Goal: Information Seeking & Learning: Check status

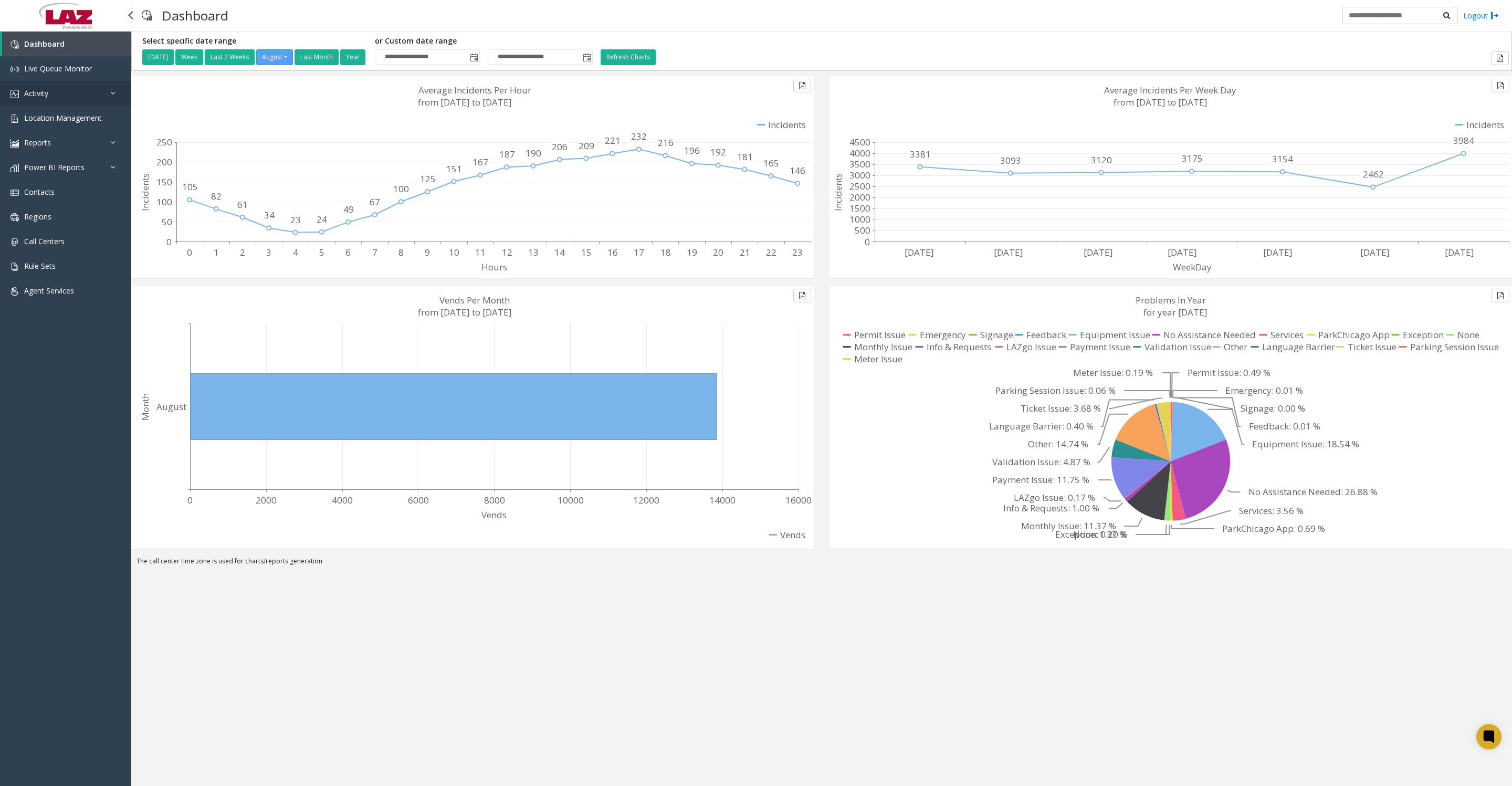
click at [41, 91] on link "Activity" at bounding box center [66, 93] width 132 height 25
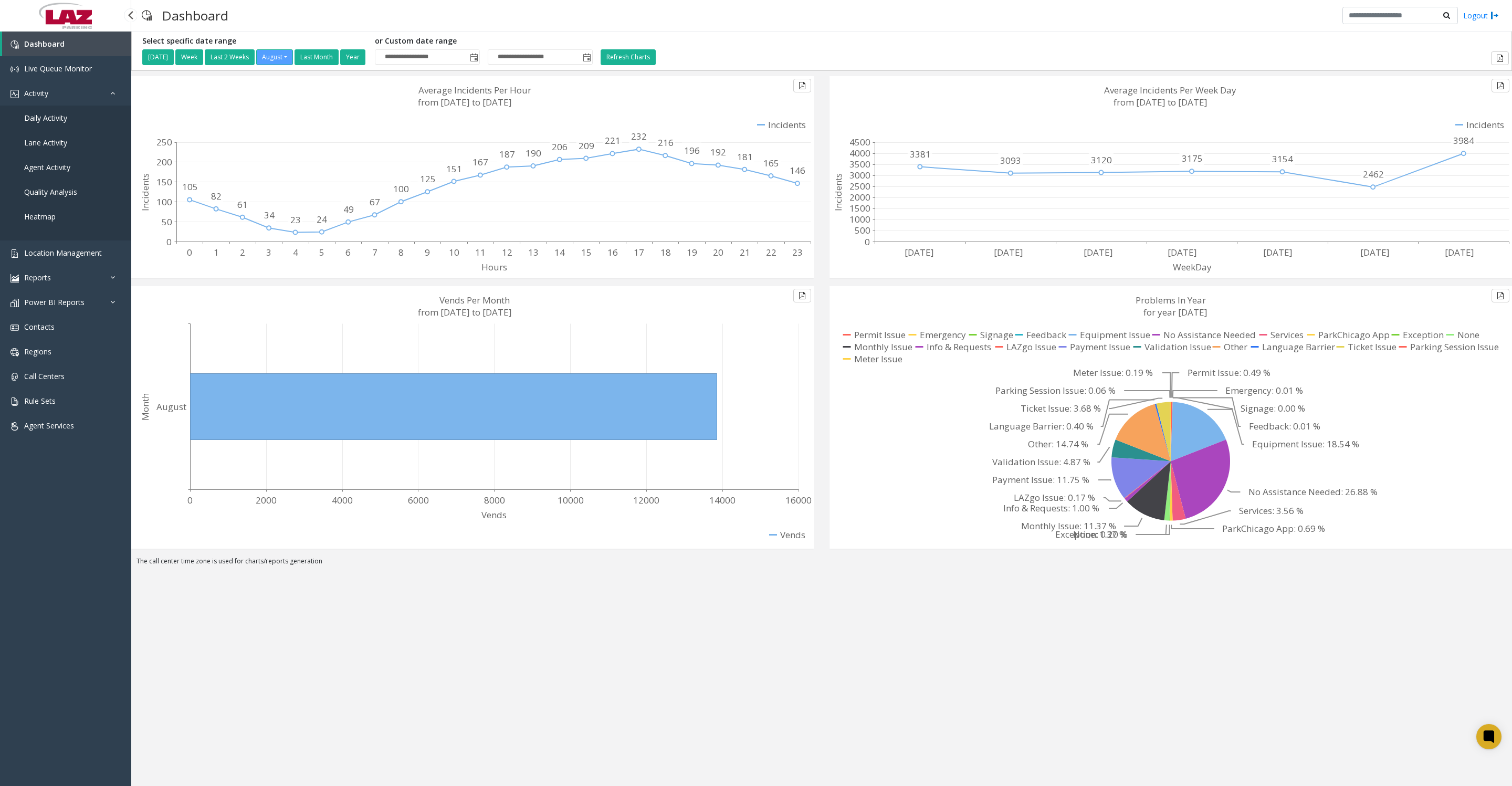
click at [72, 130] on link "Daily Activity" at bounding box center [66, 118] width 132 height 25
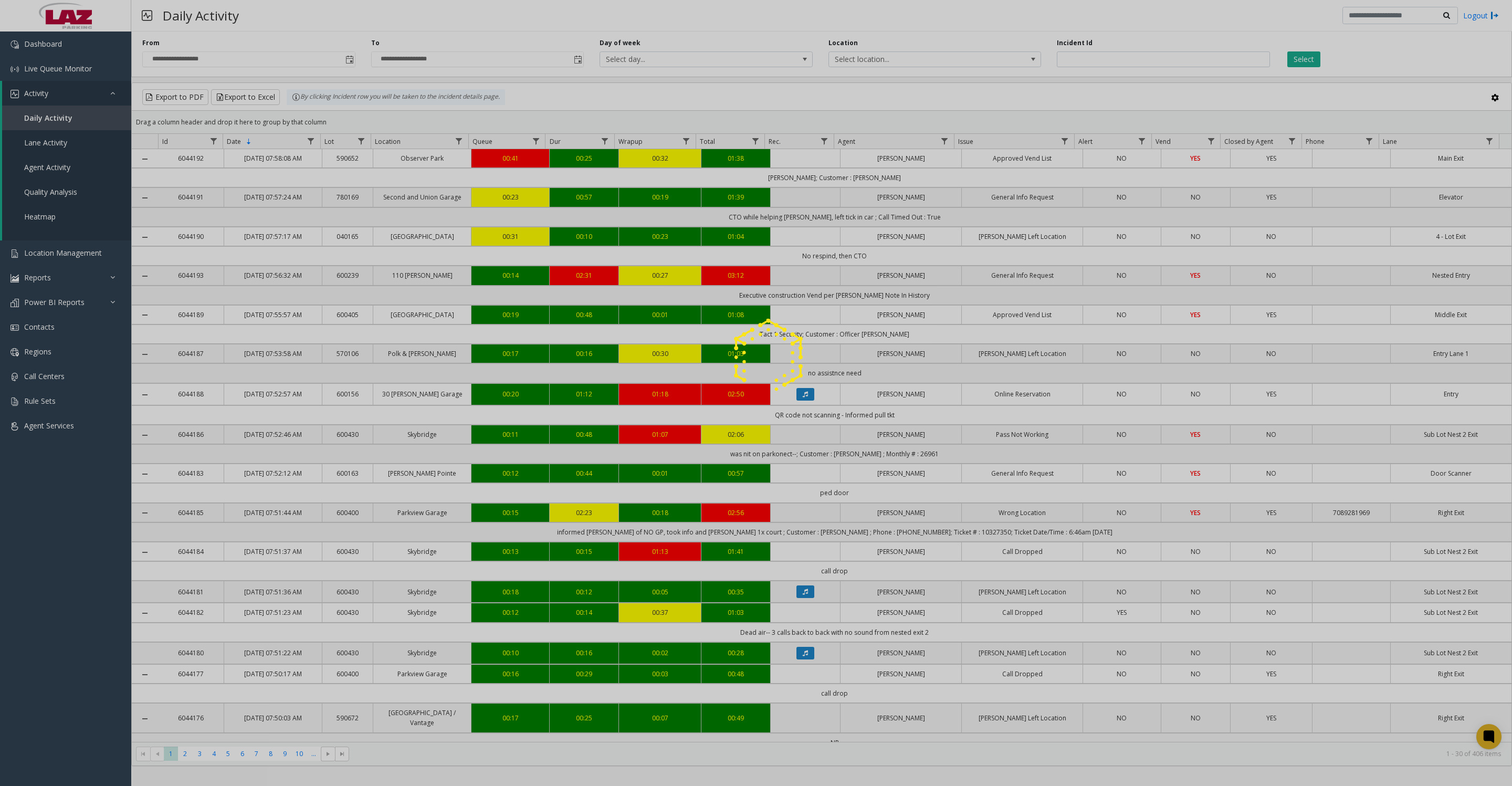
click at [347, 60] on div at bounding box center [756, 393] width 1512 height 786
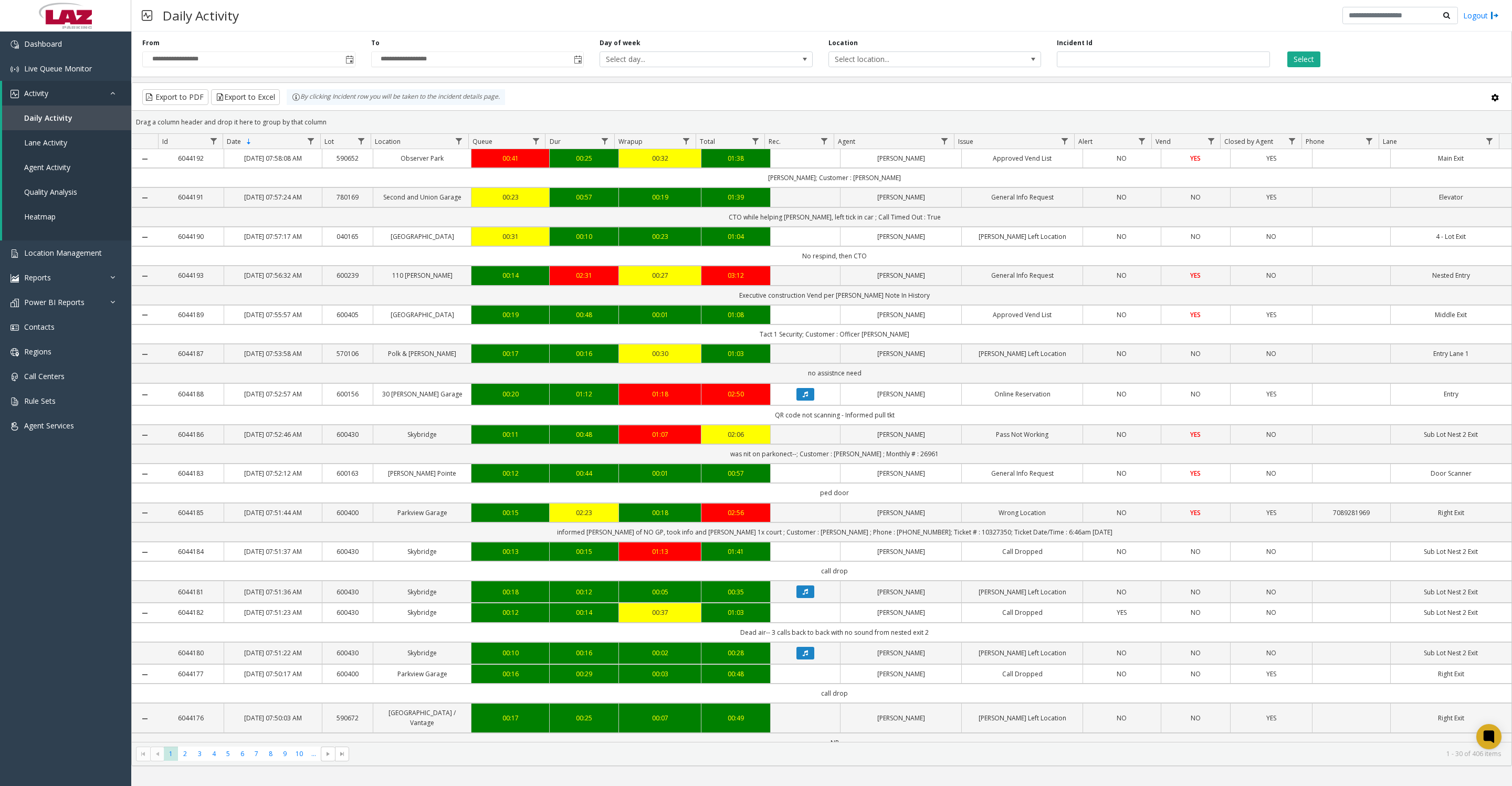
click at [352, 64] on span "Toggle popup" at bounding box center [350, 60] width 8 height 8
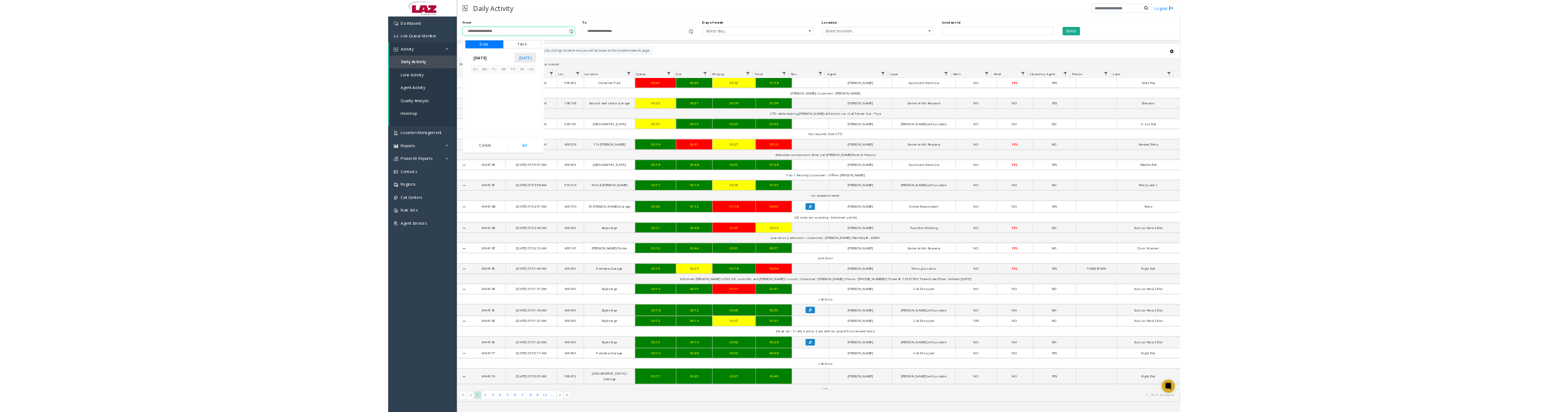
scroll to position [196842, 0]
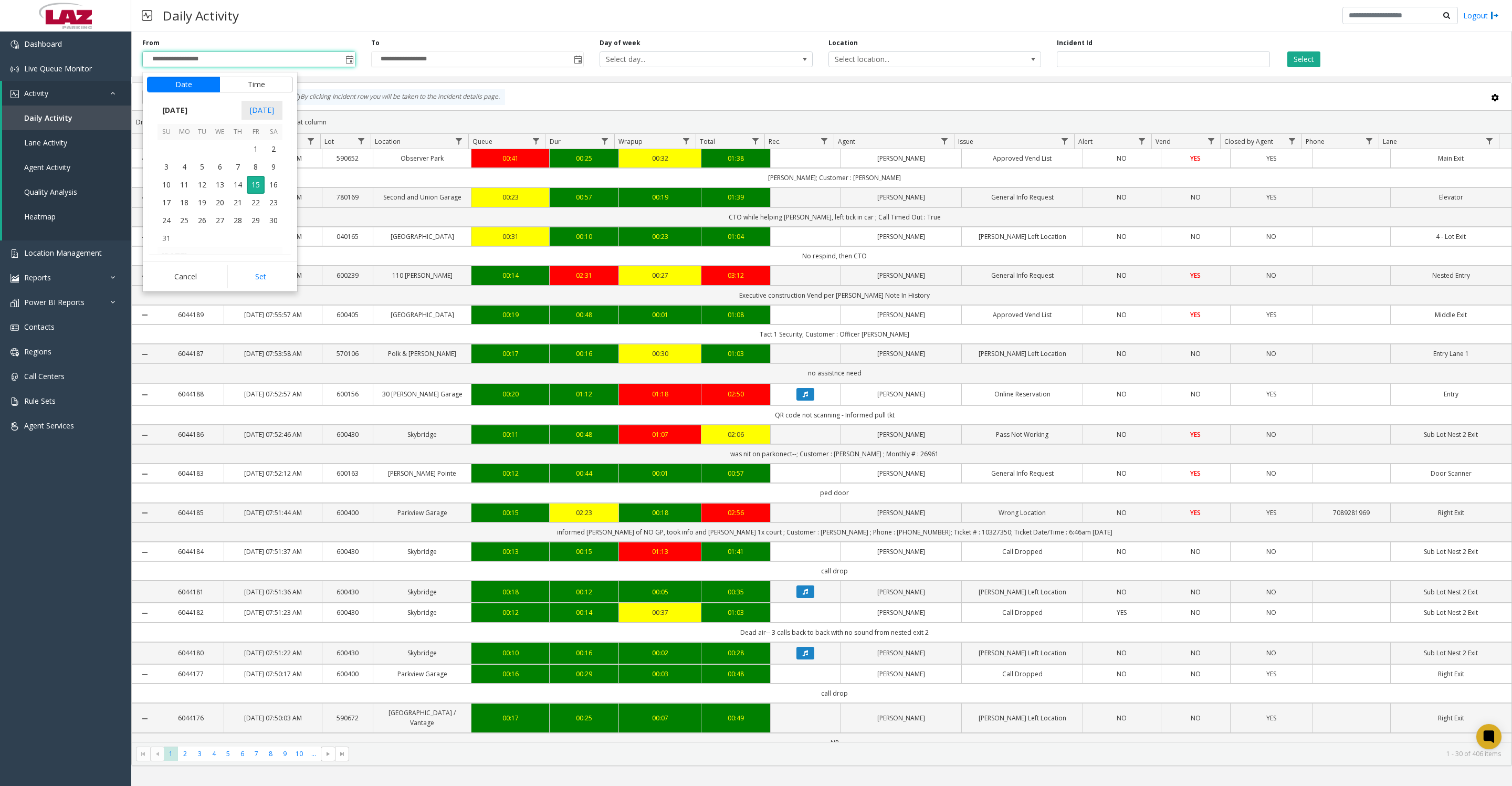
click at [253, 153] on span "1" at bounding box center [256, 149] width 18 height 18
click at [243, 276] on button "Set" at bounding box center [260, 276] width 66 height 23
type input "**********"
click at [1301, 60] on button "Select" at bounding box center [1304, 59] width 33 height 16
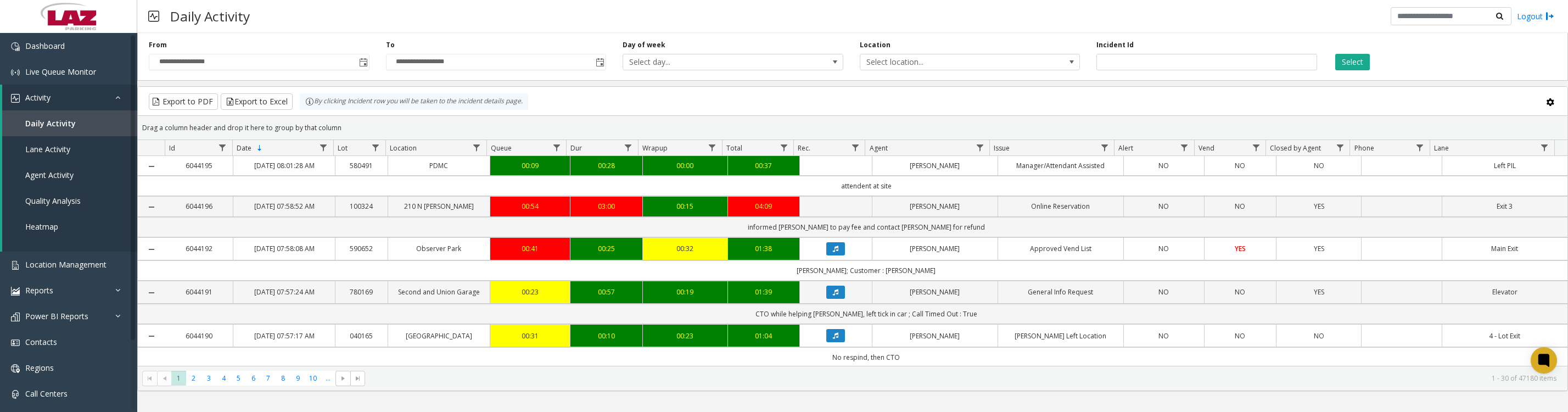
drag, startPoint x: 865, startPoint y: 68, endPoint x: 872, endPoint y: 68, distance: 7.0
click at [865, 68] on span "Select location..." at bounding box center [948, 62] width 175 height 15
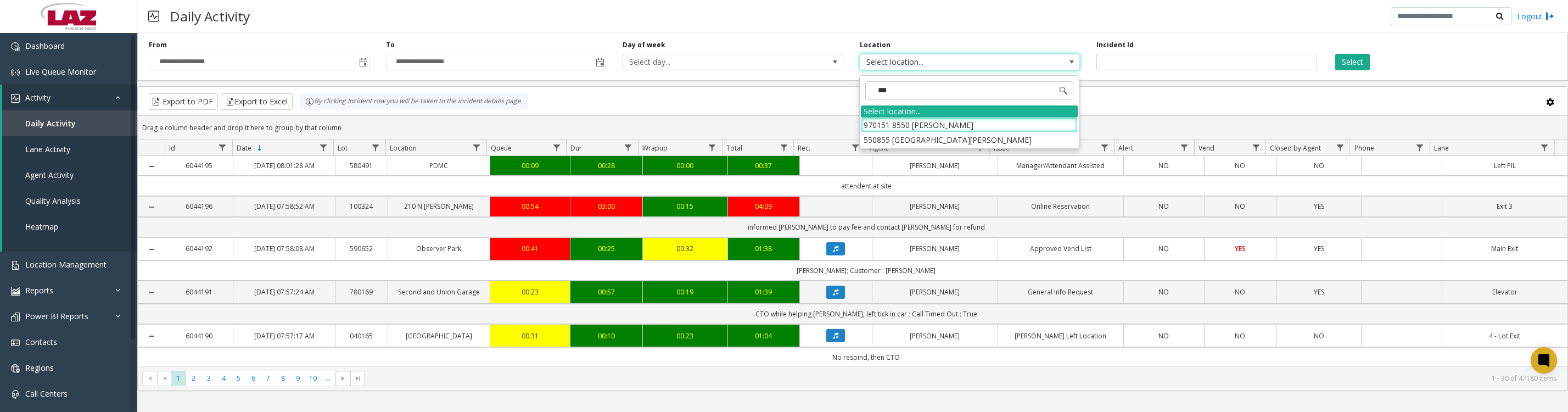
type input "****"
click at [876, 129] on li "970151 8550 Higuera" at bounding box center [969, 125] width 217 height 15
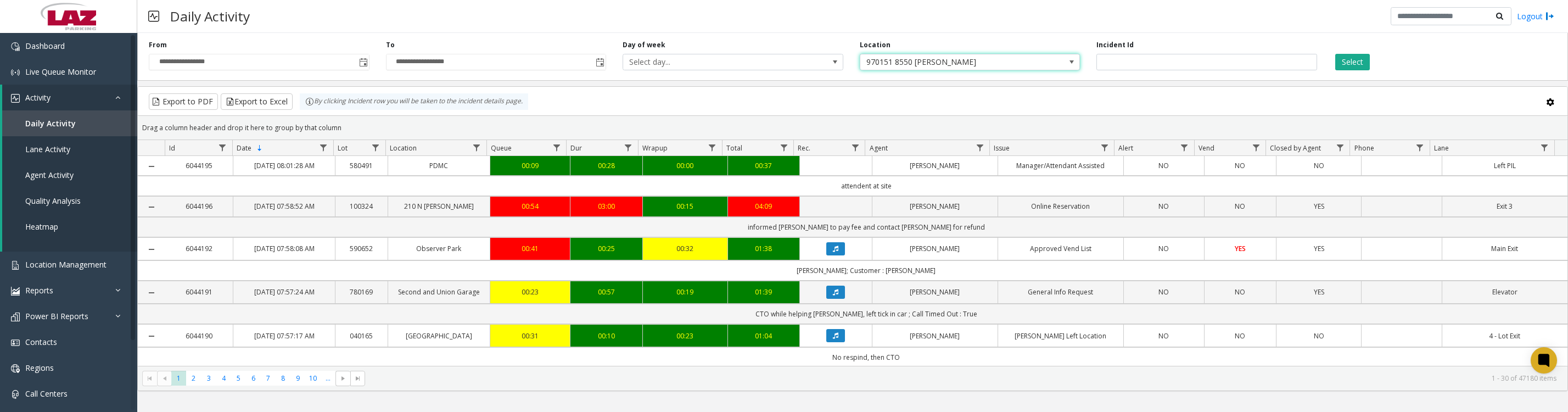
click at [1357, 61] on button "Select" at bounding box center [1352, 62] width 34 height 16
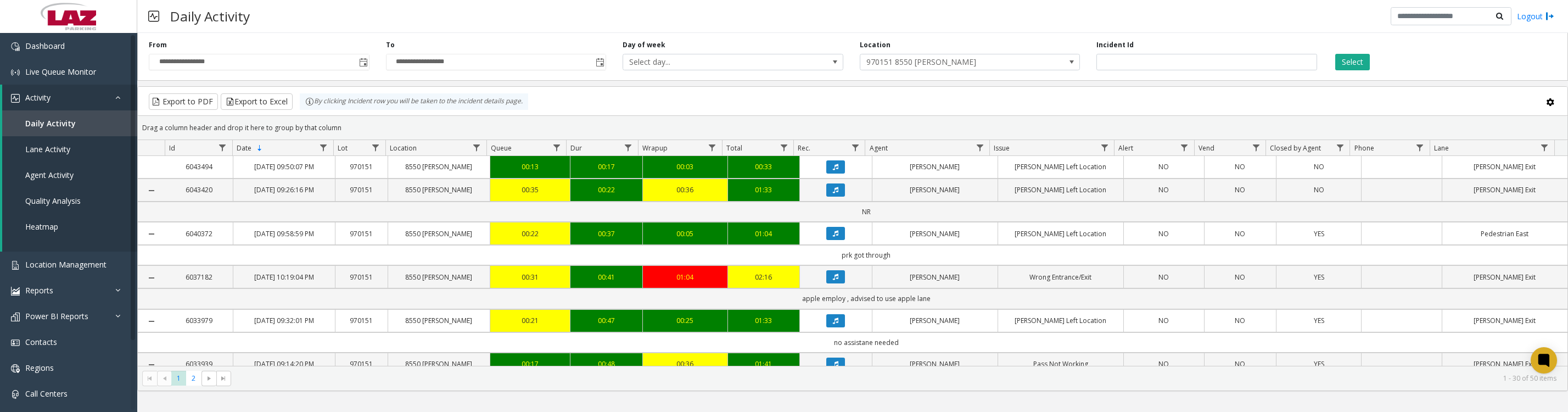
click at [1069, 66] on span at bounding box center [1072, 62] width 9 height 9
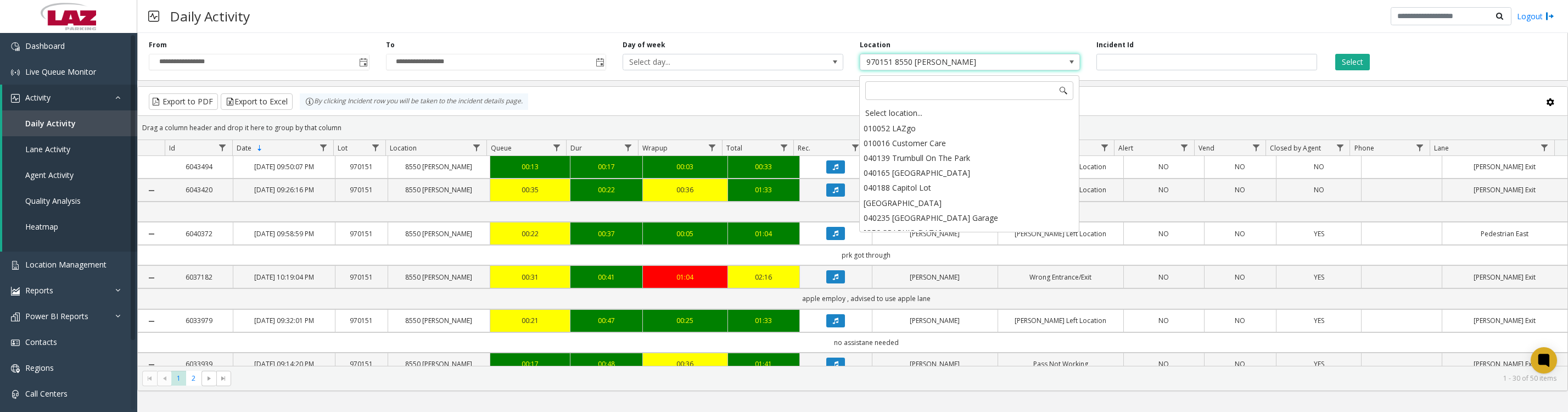
scroll to position [11238, 0]
click at [961, 107] on div "Select location..." at bounding box center [969, 114] width 217 height 15
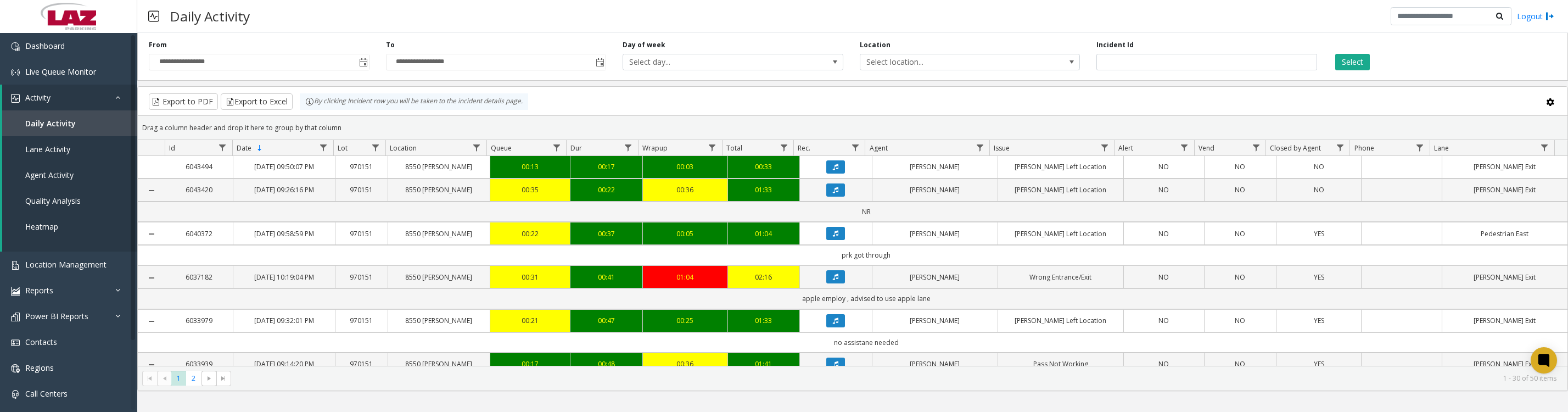
click at [834, 283] on button "Data table" at bounding box center [836, 276] width 19 height 13
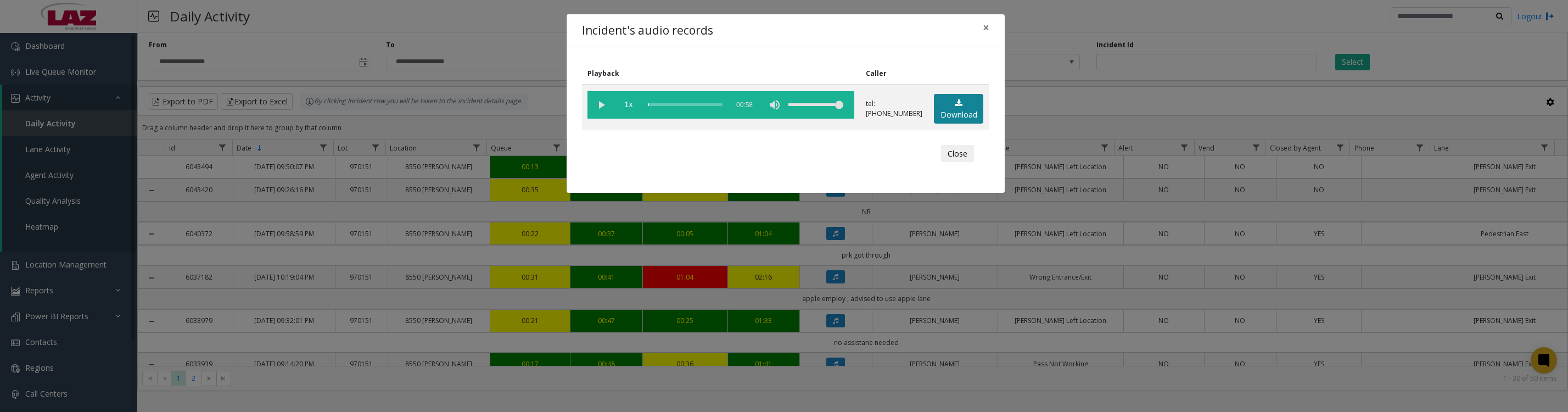
click at [949, 118] on link "Download" at bounding box center [958, 108] width 49 height 30
click at [601, 104] on vg-play-pause at bounding box center [601, 105] width 28 height 28
click at [961, 163] on button "Close" at bounding box center [957, 154] width 33 height 17
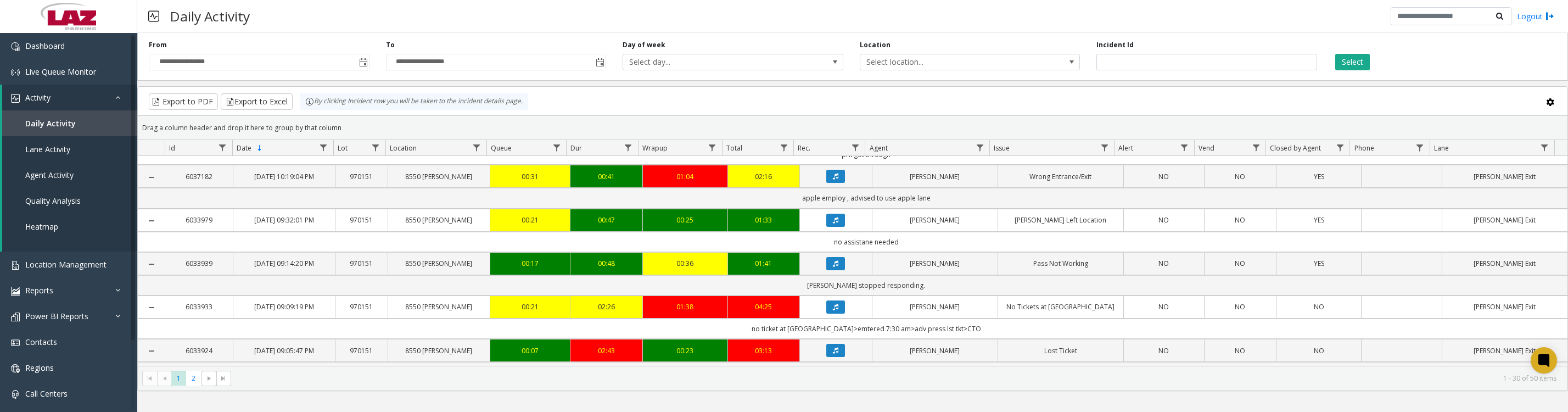
scroll to position [138, 0]
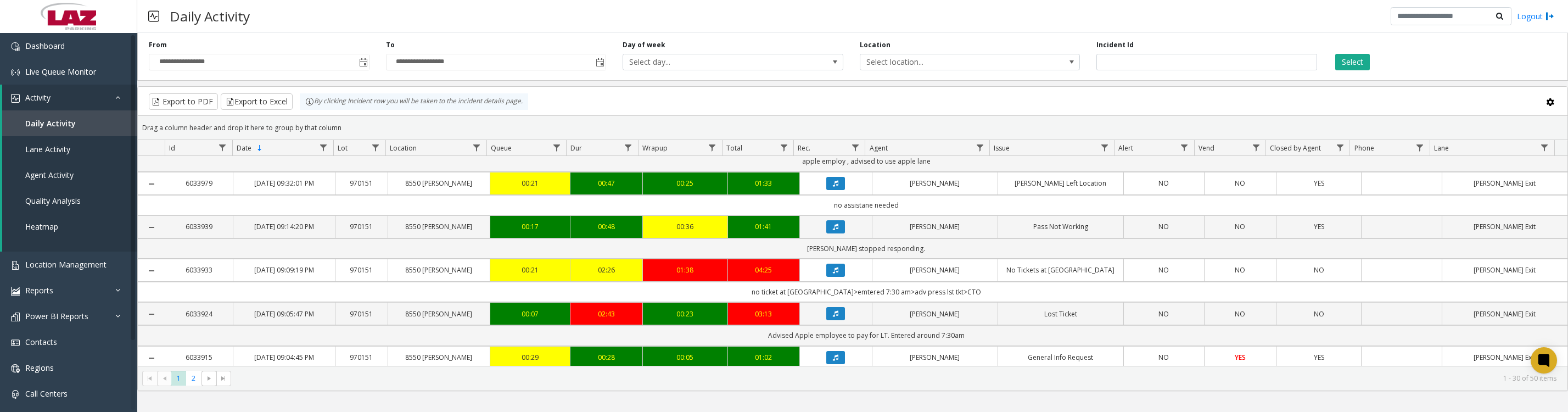
click at [833, 230] on icon "Data table" at bounding box center [835, 227] width 5 height 7
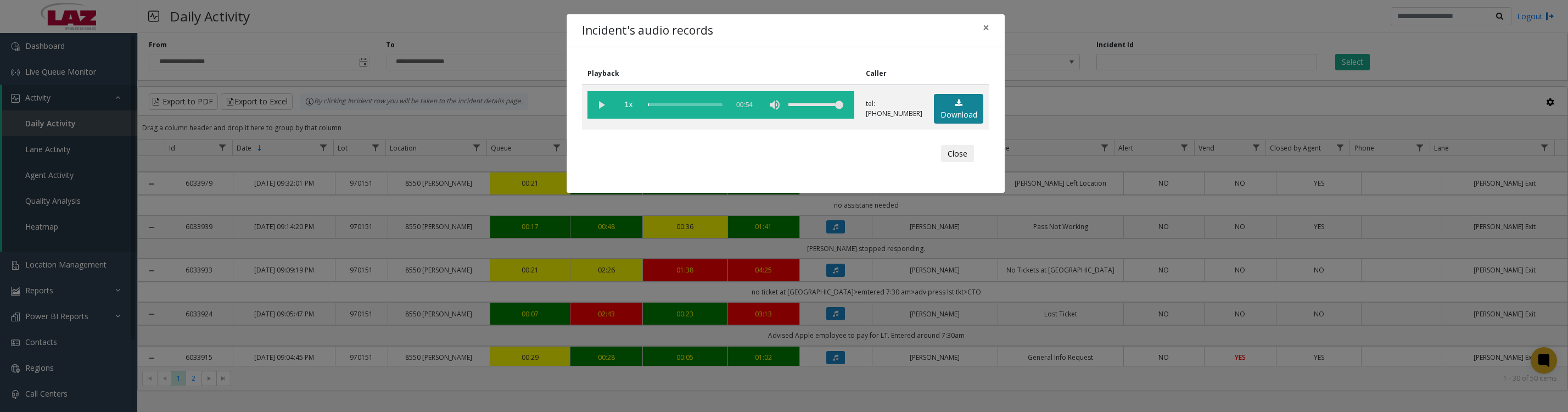
click at [967, 120] on link "Download" at bounding box center [958, 108] width 49 height 30
click at [605, 107] on vg-play-pause at bounding box center [601, 105] width 28 height 28
click at [948, 163] on button "Close" at bounding box center [957, 154] width 33 height 17
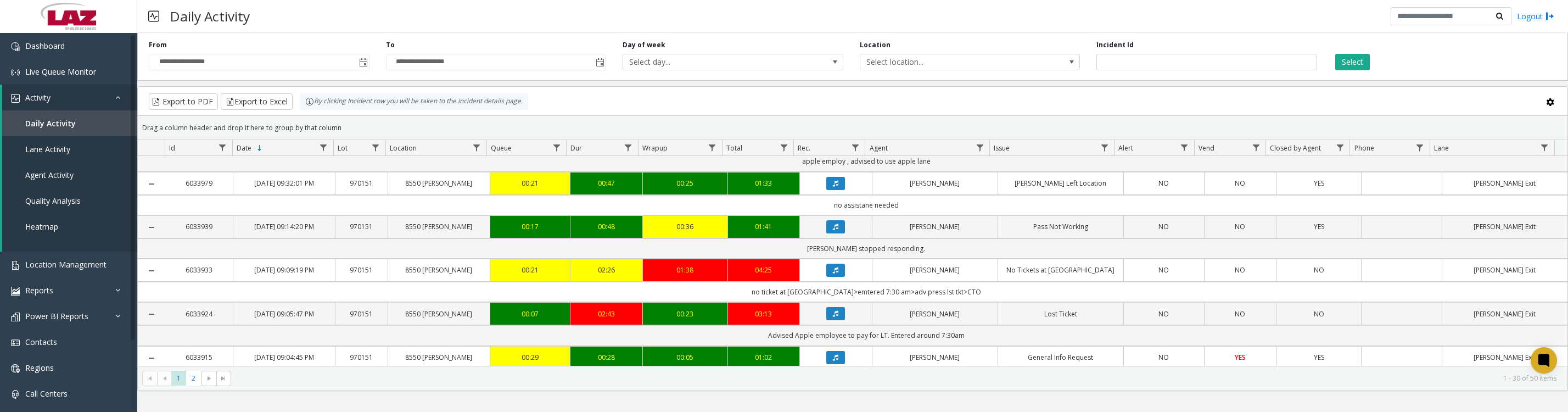
scroll to position [274, 0]
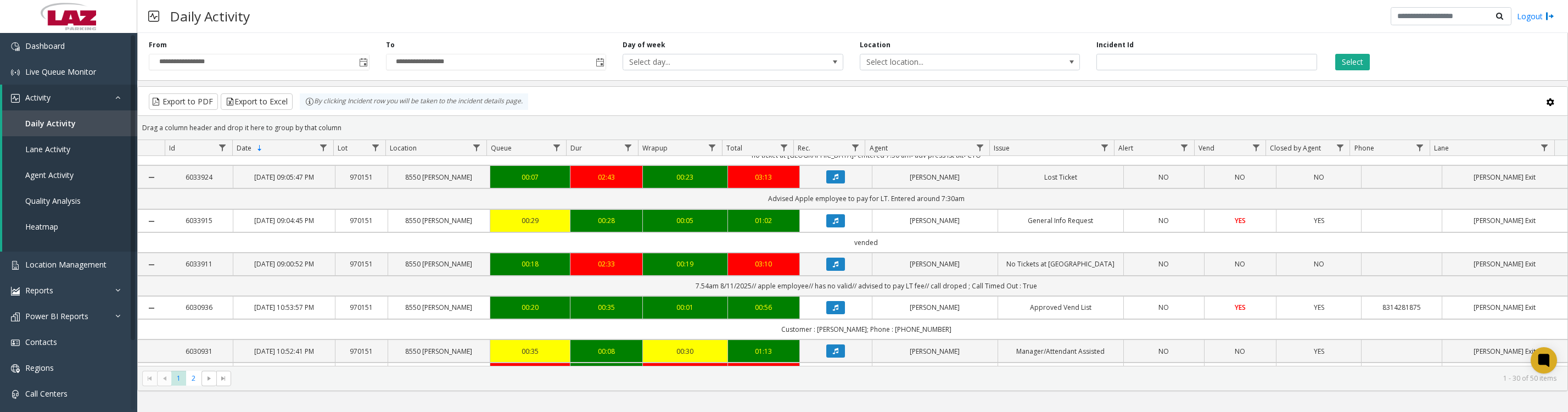
click at [833, 180] on icon "Data table" at bounding box center [835, 177] width 5 height 7
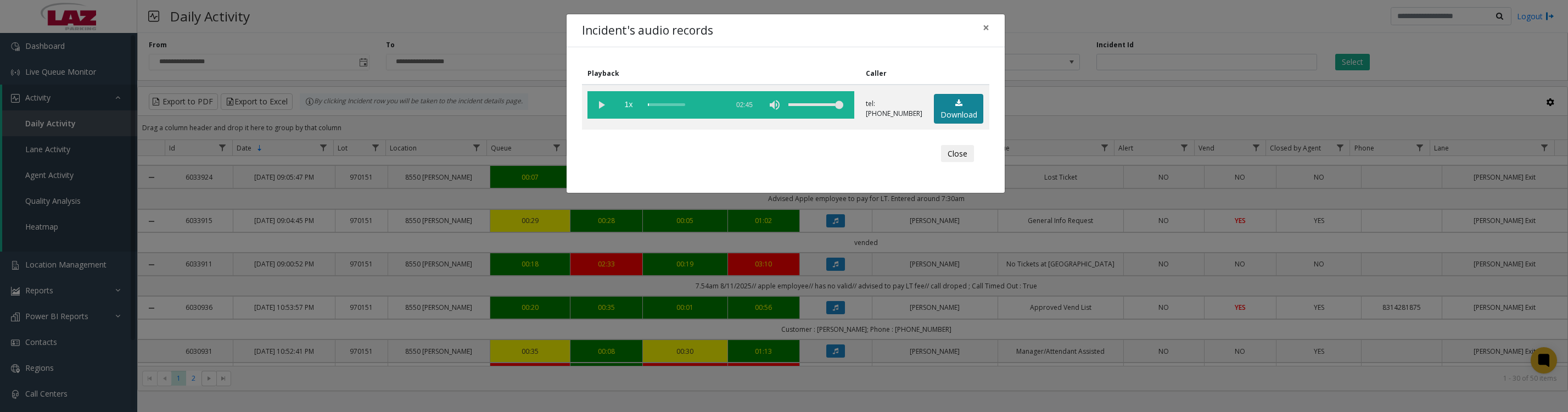
click at [968, 114] on link "Download" at bounding box center [958, 108] width 49 height 30
click at [600, 107] on vg-play-pause at bounding box center [601, 105] width 28 height 28
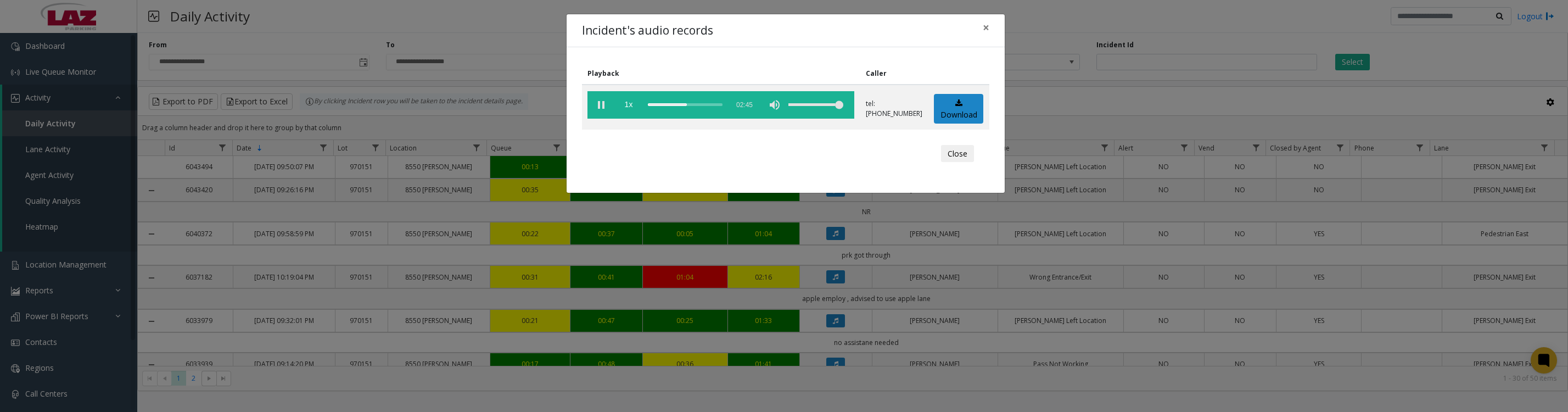
scroll to position [274, 0]
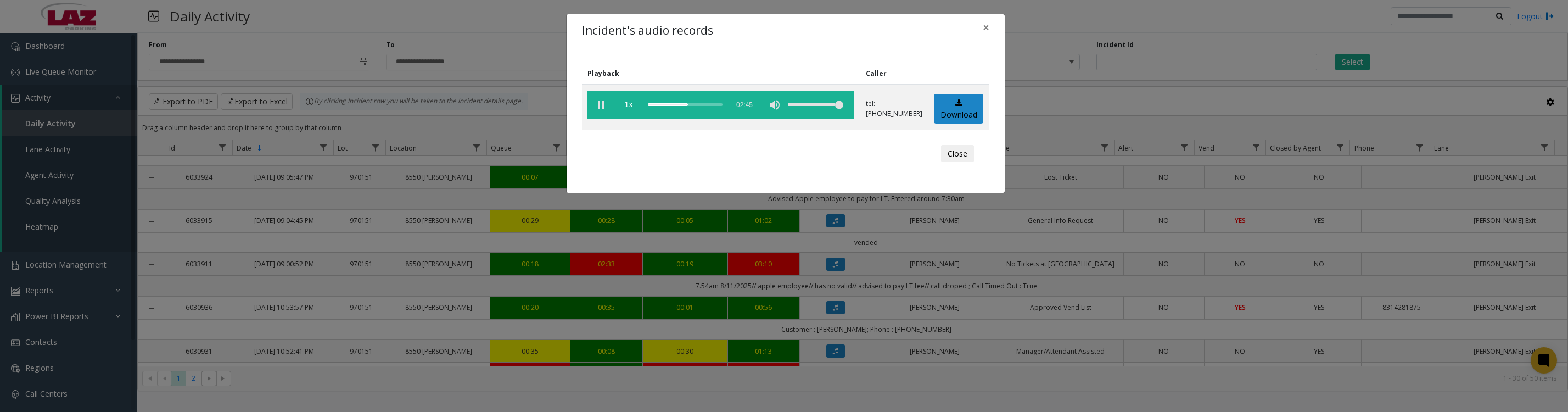
click at [597, 111] on vg-play-pause at bounding box center [601, 105] width 28 height 28
click at [964, 163] on button "Close" at bounding box center [957, 154] width 33 height 17
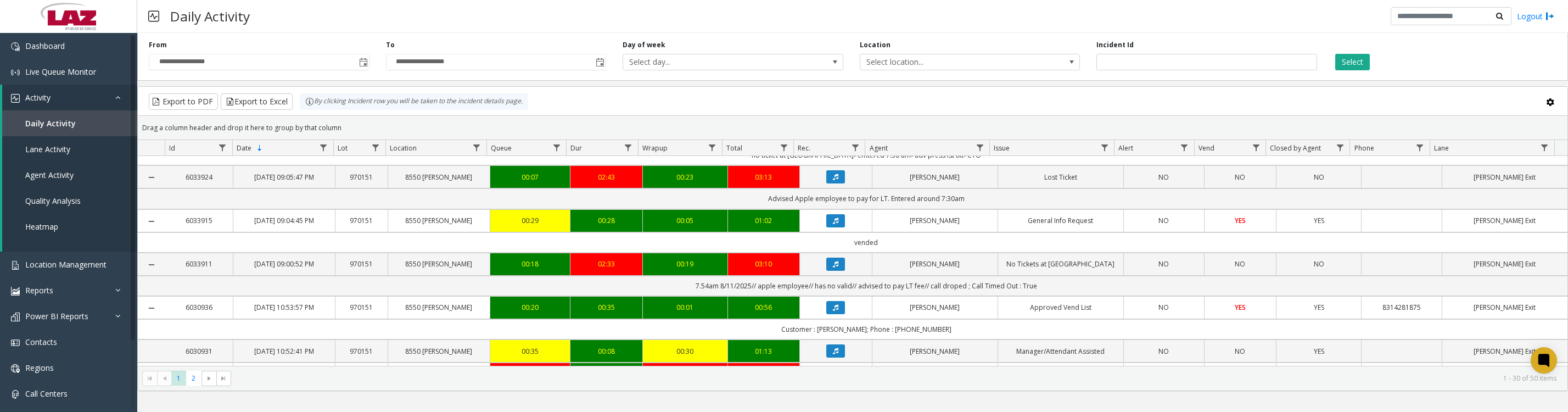
scroll to position [412, 0]
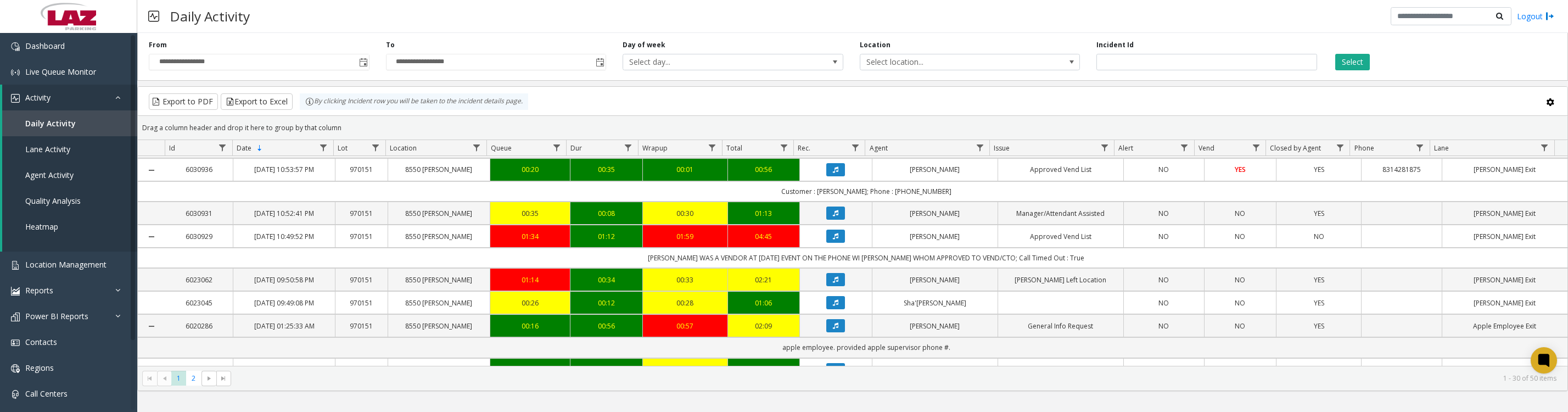
click at [833, 173] on icon "Data table" at bounding box center [835, 169] width 5 height 7
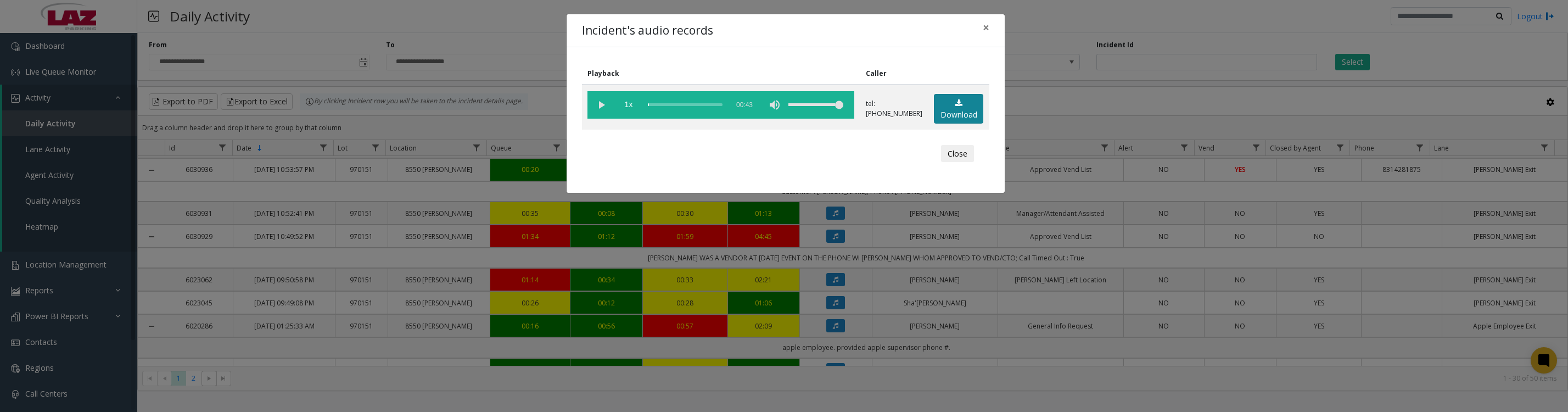
click at [938, 120] on link "Download" at bounding box center [958, 108] width 49 height 30
click at [600, 108] on vg-play-pause at bounding box center [601, 105] width 28 height 28
click at [962, 162] on button "Close" at bounding box center [957, 154] width 33 height 17
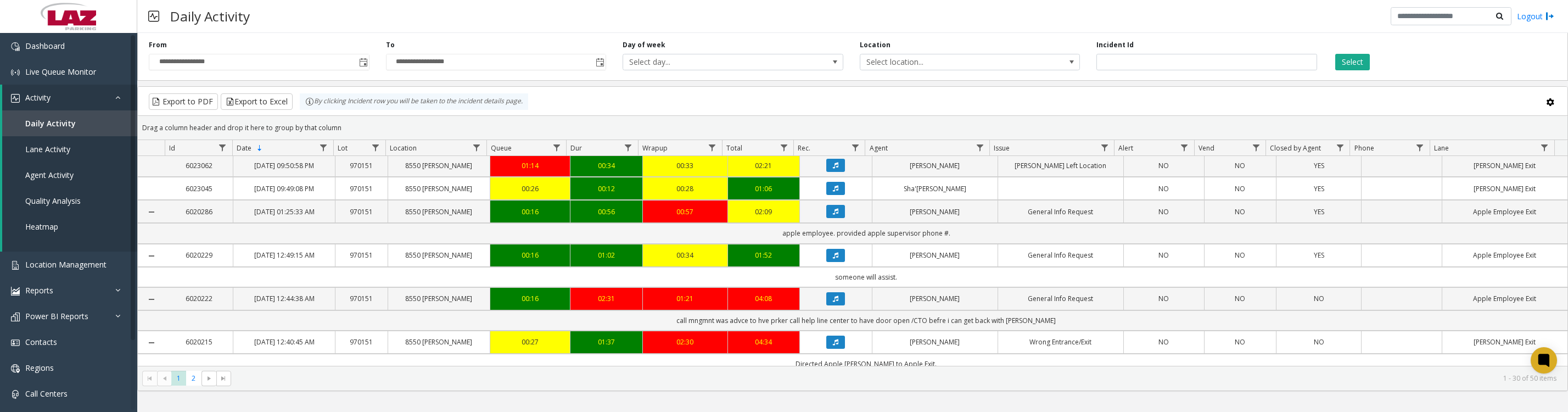
scroll to position [549, 0]
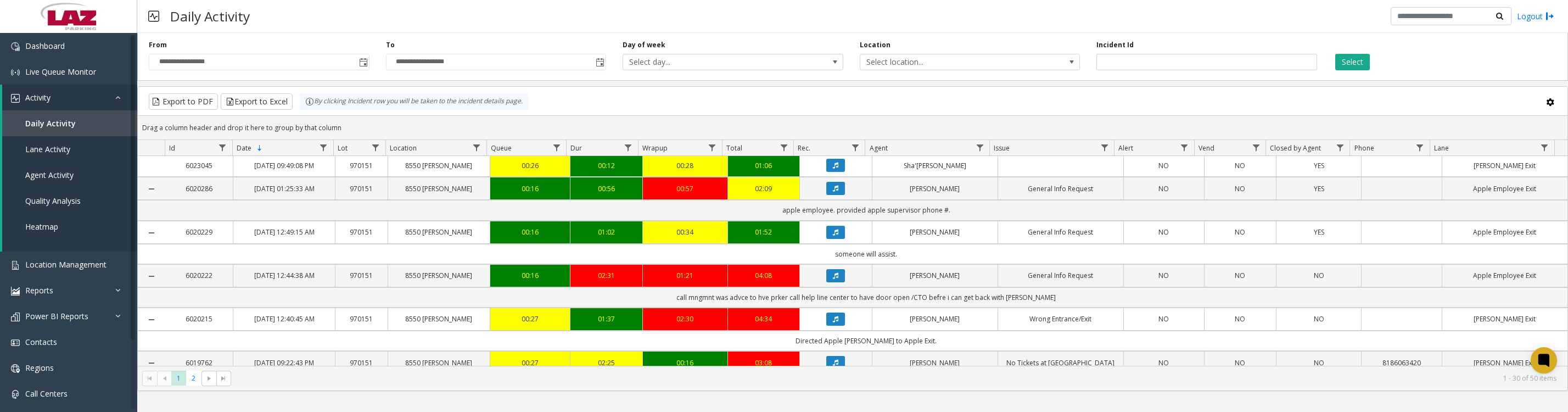
click at [833, 102] on icon "Data table" at bounding box center [835, 99] width 5 height 7
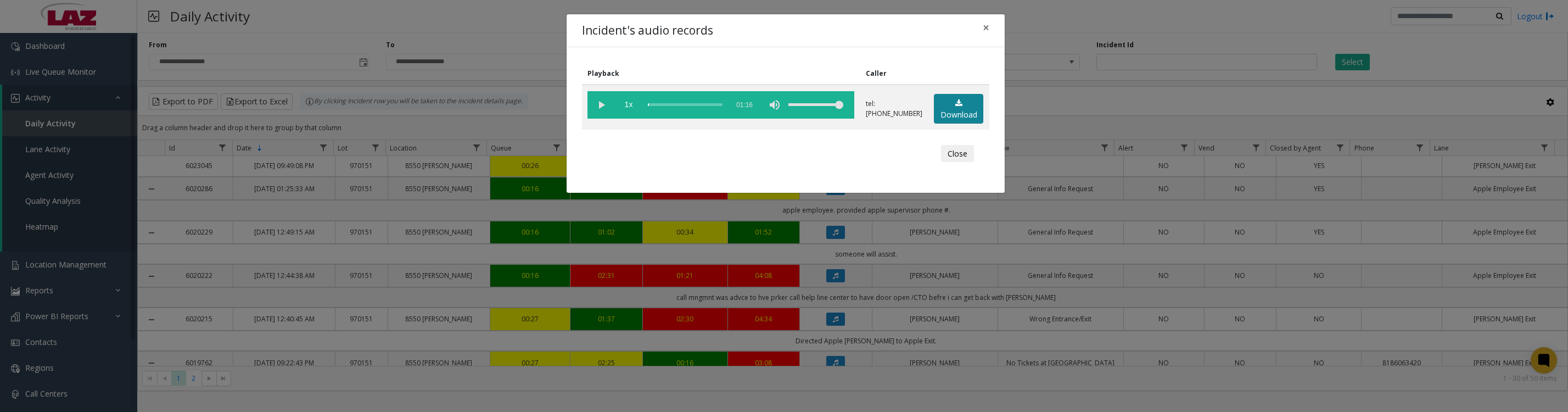
click at [938, 108] on link "Download" at bounding box center [958, 108] width 49 height 30
click at [592, 107] on vg-play-pause at bounding box center [601, 105] width 28 height 28
click at [959, 163] on button "Close" at bounding box center [957, 154] width 33 height 17
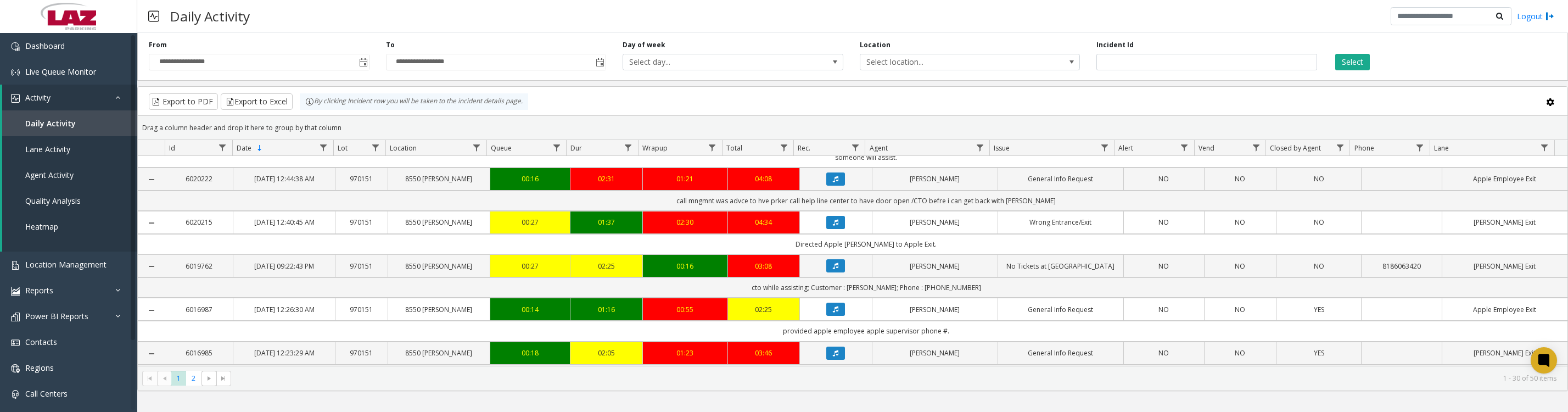
scroll to position [686, 0]
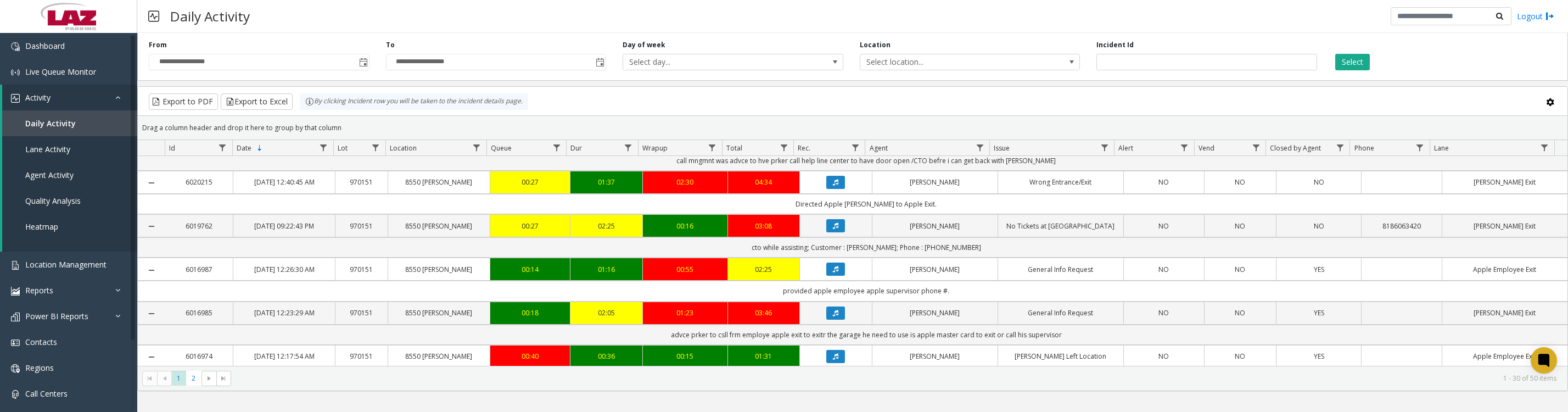
click at [833, 55] on icon "Data table" at bounding box center [835, 52] width 5 height 7
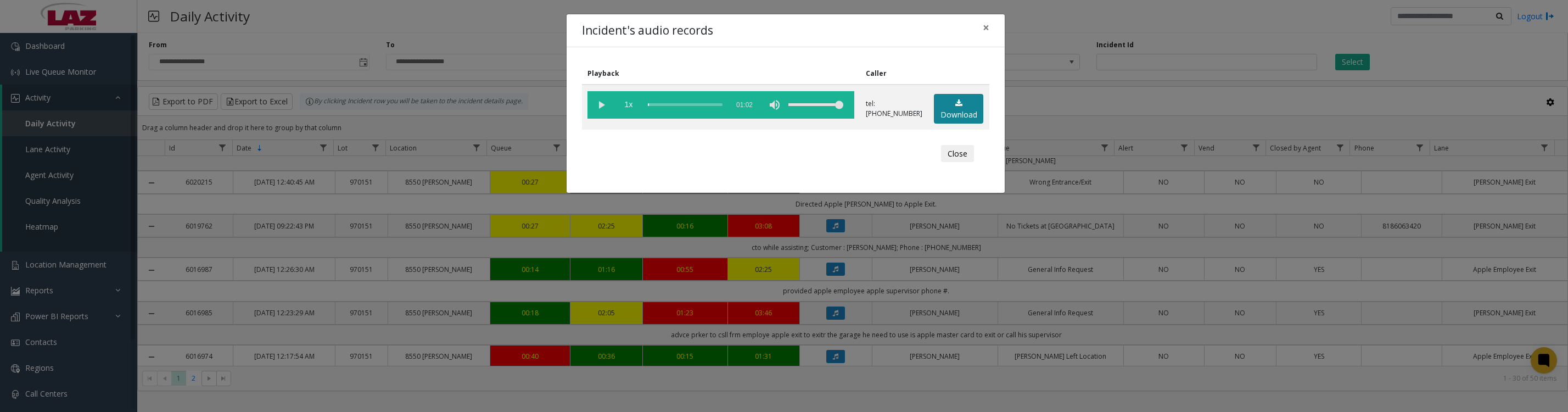
click at [965, 113] on link "Download" at bounding box center [958, 108] width 49 height 30
click at [600, 108] on vg-play-pause at bounding box center [601, 105] width 28 height 28
click at [957, 163] on button "Close" at bounding box center [957, 154] width 33 height 17
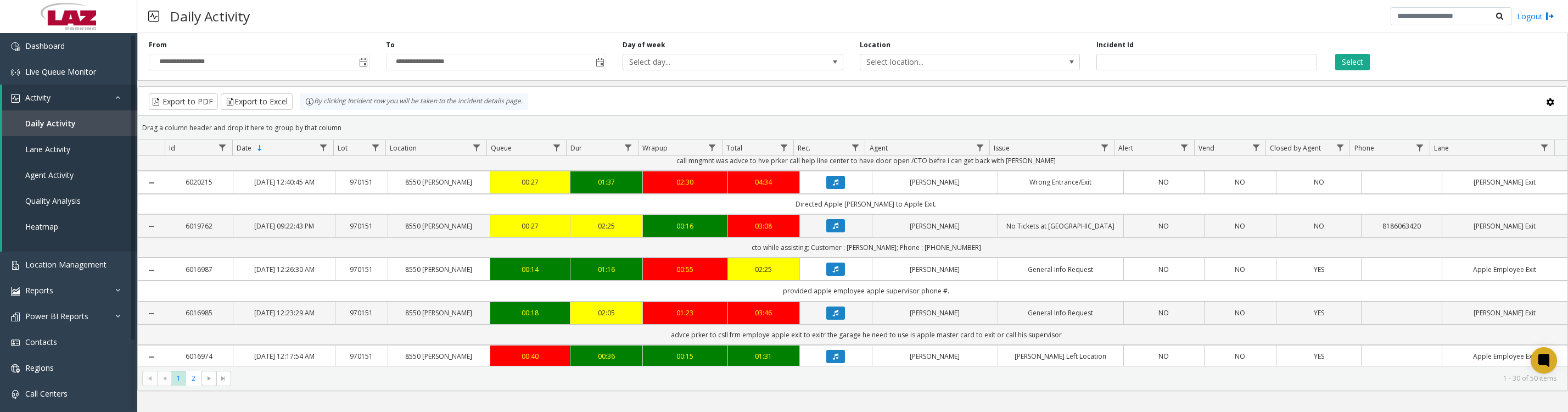
scroll to position [824, 0]
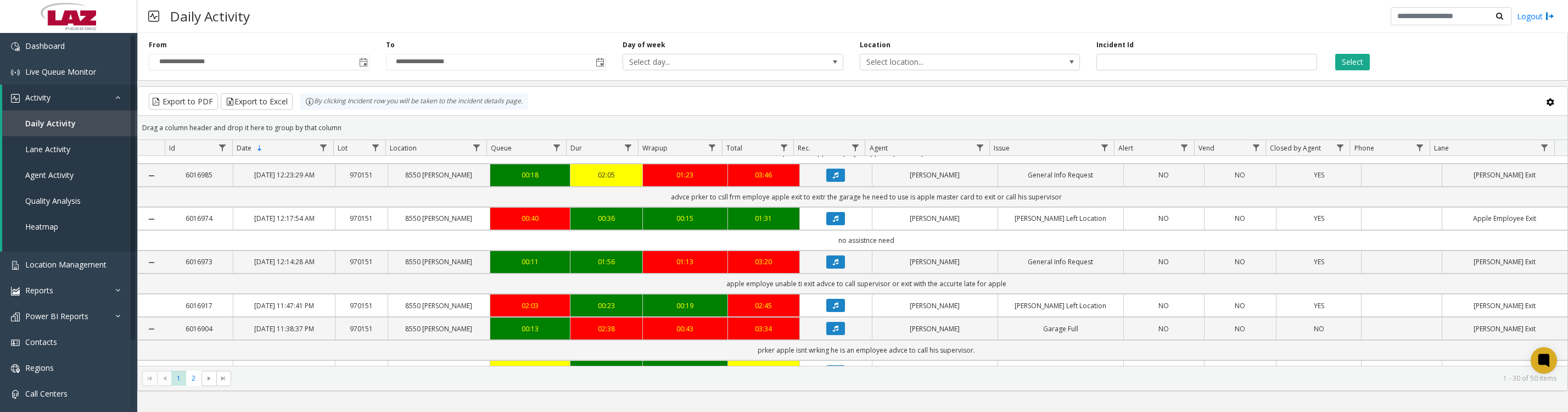
click at [833, 48] on icon "Data table" at bounding box center [835, 45] width 5 height 7
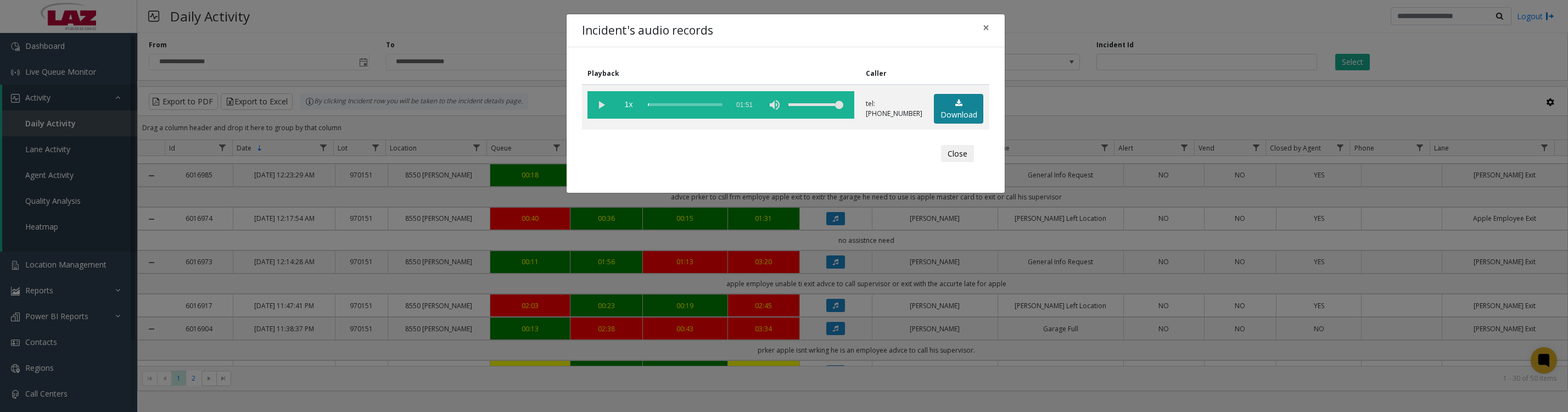
click at [946, 114] on link "Download" at bounding box center [958, 108] width 49 height 30
click at [956, 163] on button "Close" at bounding box center [957, 154] width 33 height 17
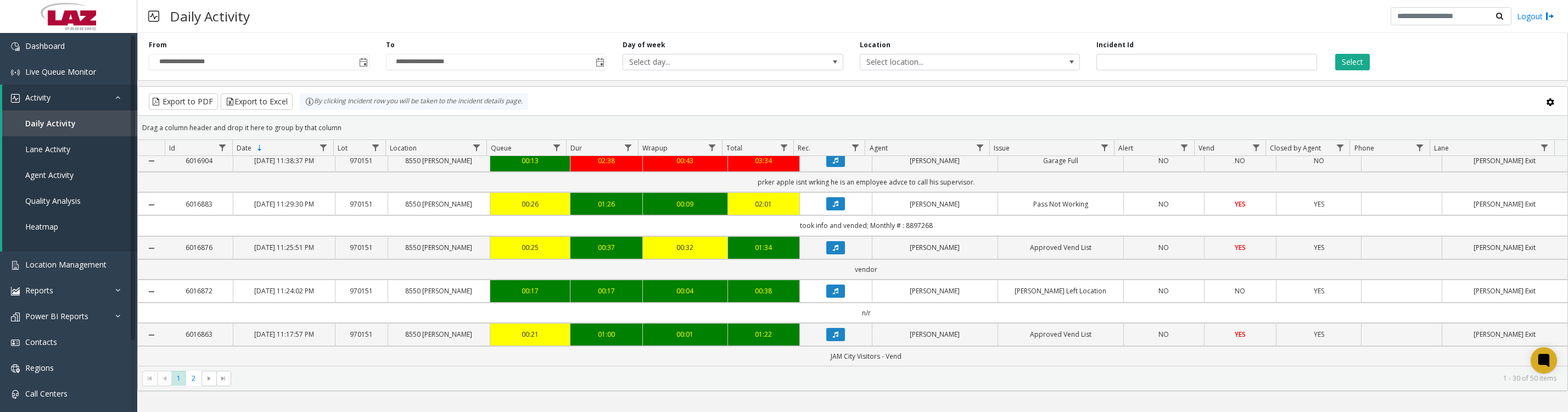
scroll to position [1264, 0]
click at [195, 384] on span "2" at bounding box center [193, 378] width 15 height 15
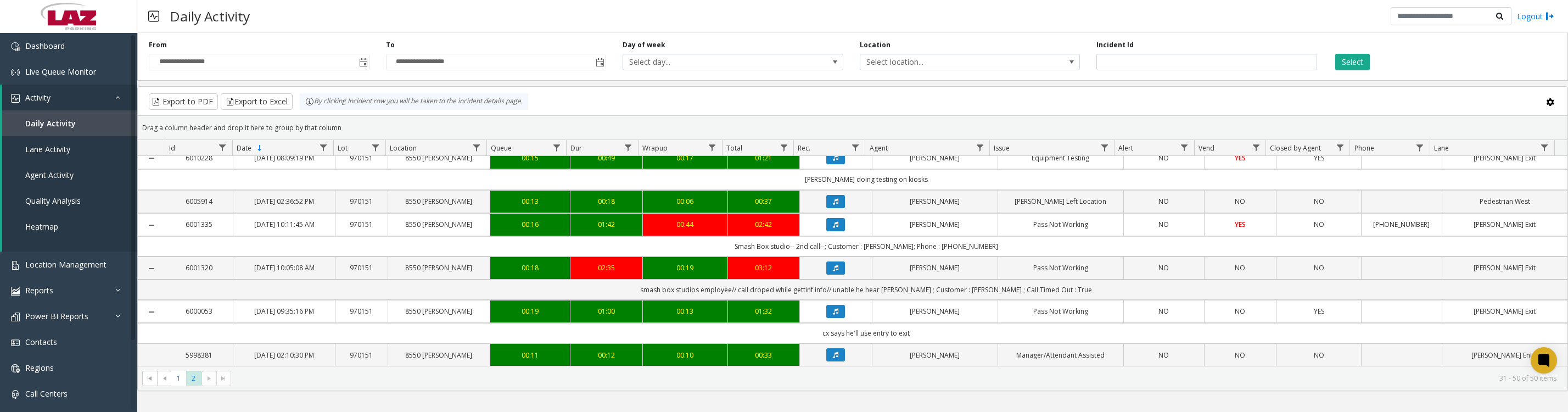
scroll to position [686, 0]
click at [835, 231] on button "Data table" at bounding box center [836, 224] width 19 height 13
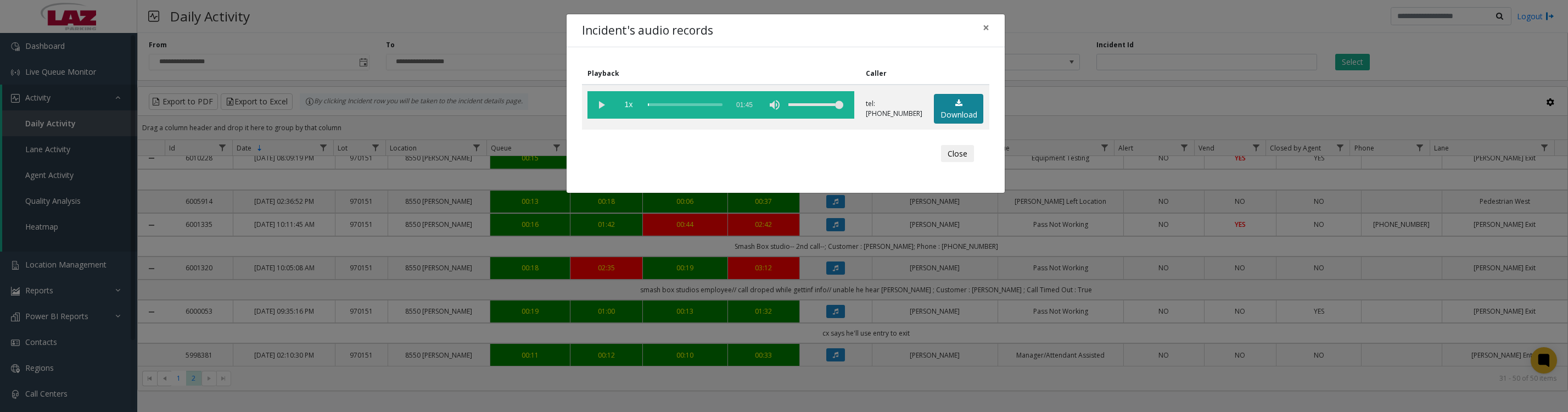
click at [973, 120] on link "Download" at bounding box center [958, 108] width 49 height 30
click at [950, 162] on button "Close" at bounding box center [957, 154] width 33 height 17
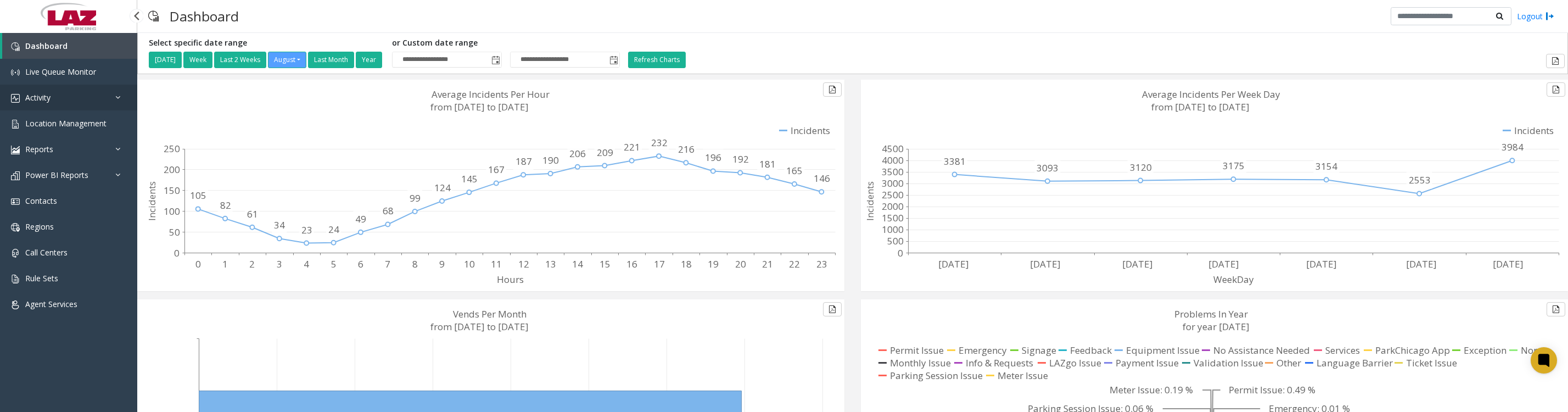
click at [39, 110] on link "Activity" at bounding box center [69, 97] width 138 height 26
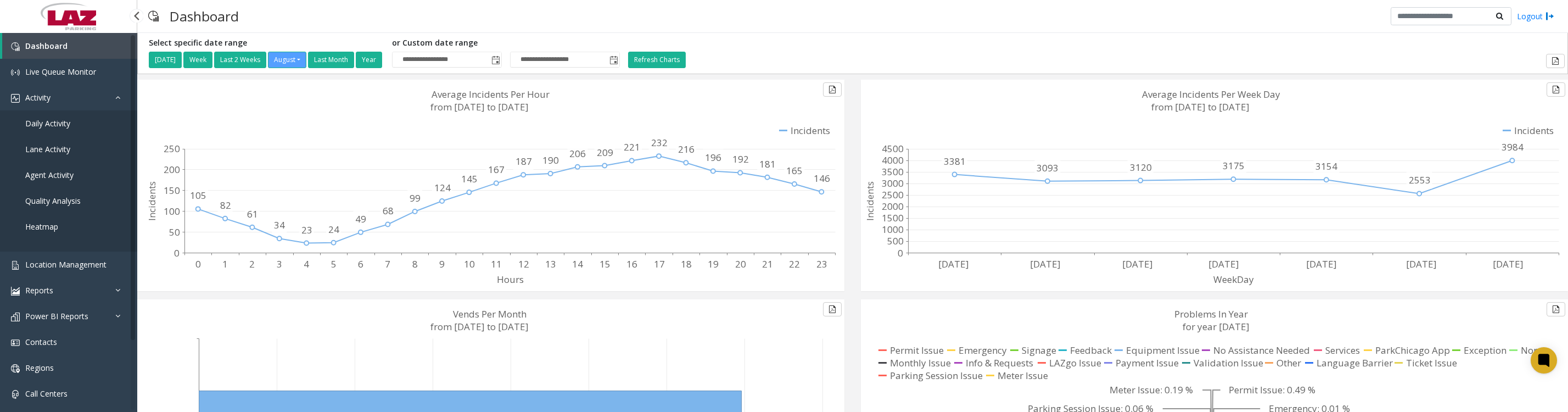
click at [39, 128] on span "Daily Activity" at bounding box center [47, 123] width 45 height 10
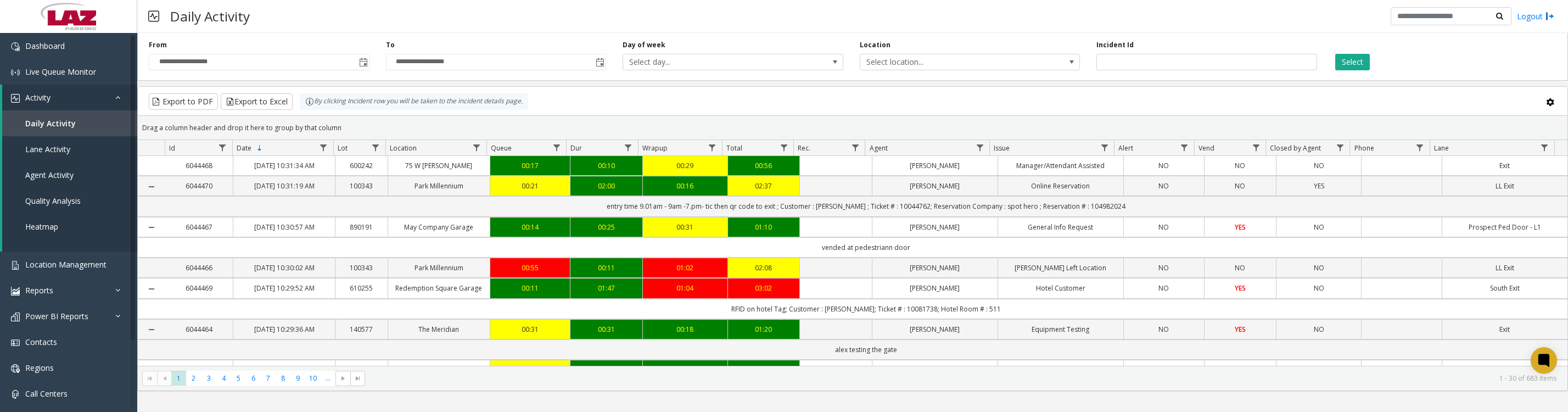
click at [363, 66] on span "Toggle popup" at bounding box center [363, 63] width 9 height 9
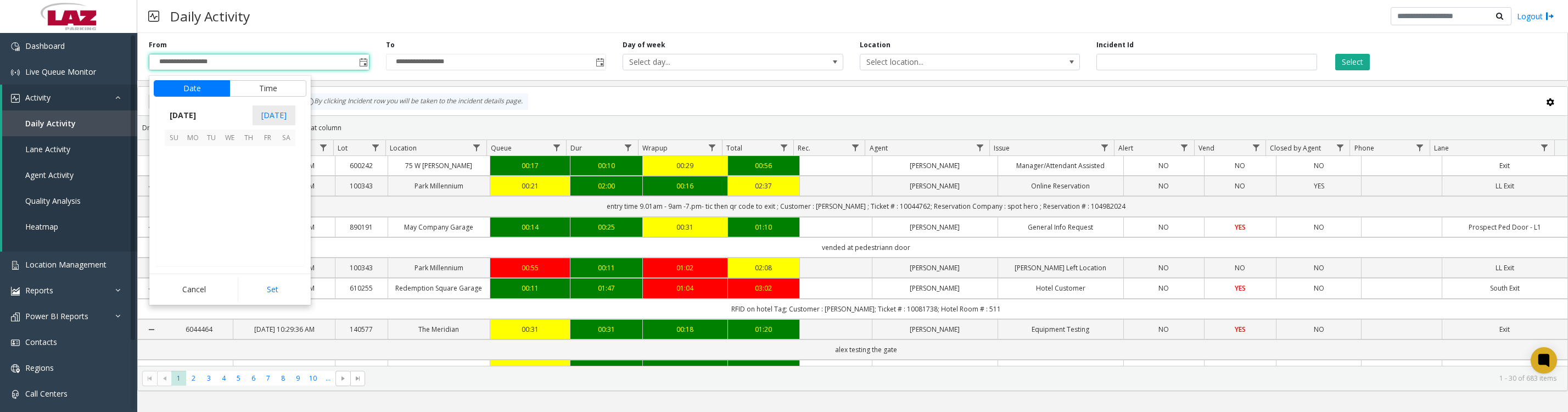
scroll to position [196842, 0]
click at [266, 165] on span "1" at bounding box center [267, 156] width 19 height 19
click at [270, 293] on button "Set" at bounding box center [272, 289] width 69 height 24
type input "**********"
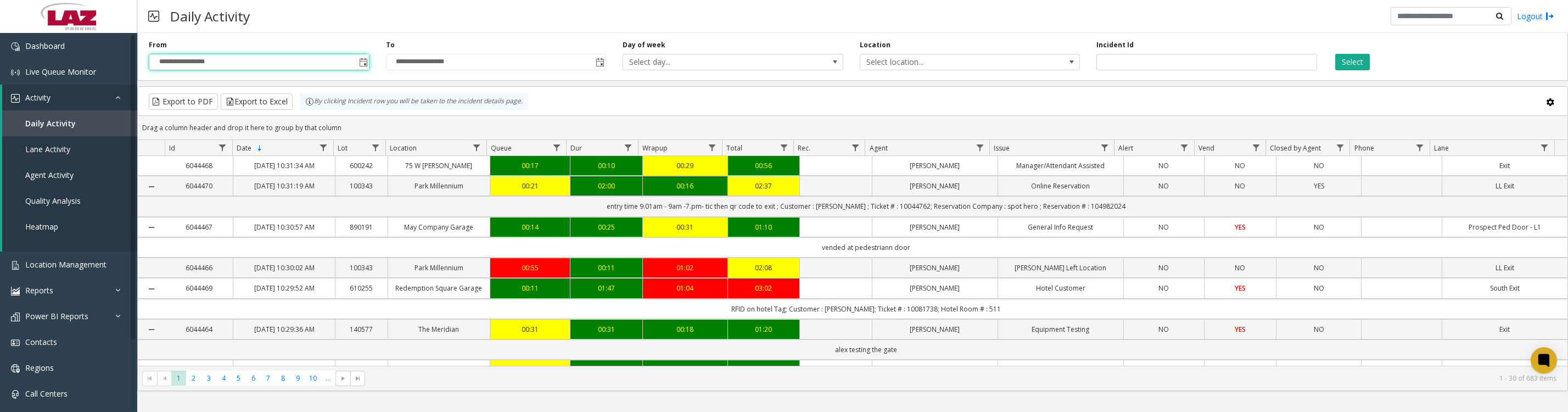
click at [1361, 61] on button "Select" at bounding box center [1352, 62] width 34 height 16
click at [922, 61] on span "Select location..." at bounding box center [948, 62] width 175 height 15
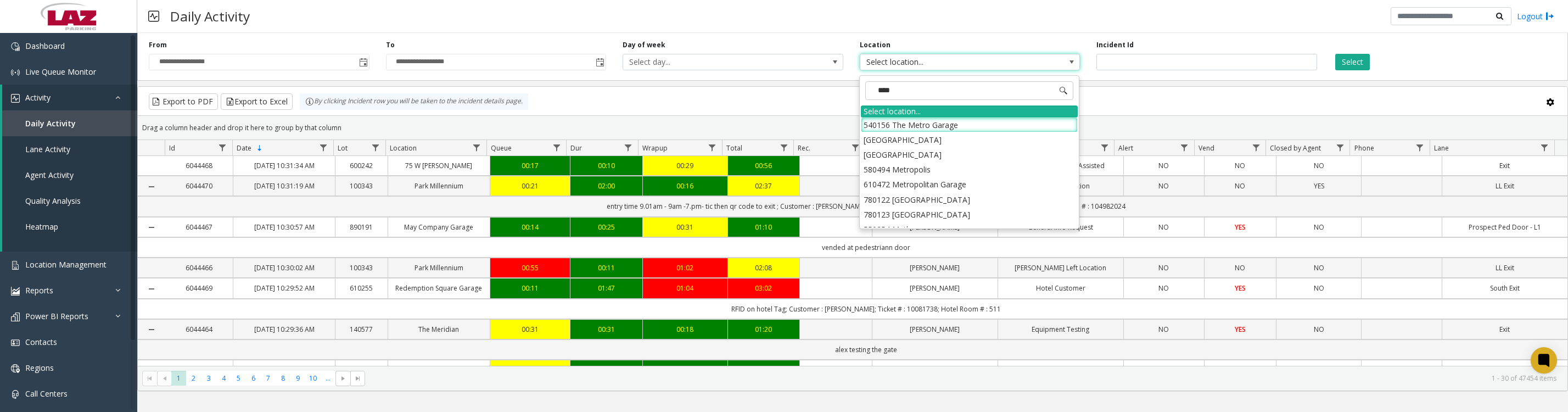
type input "*****"
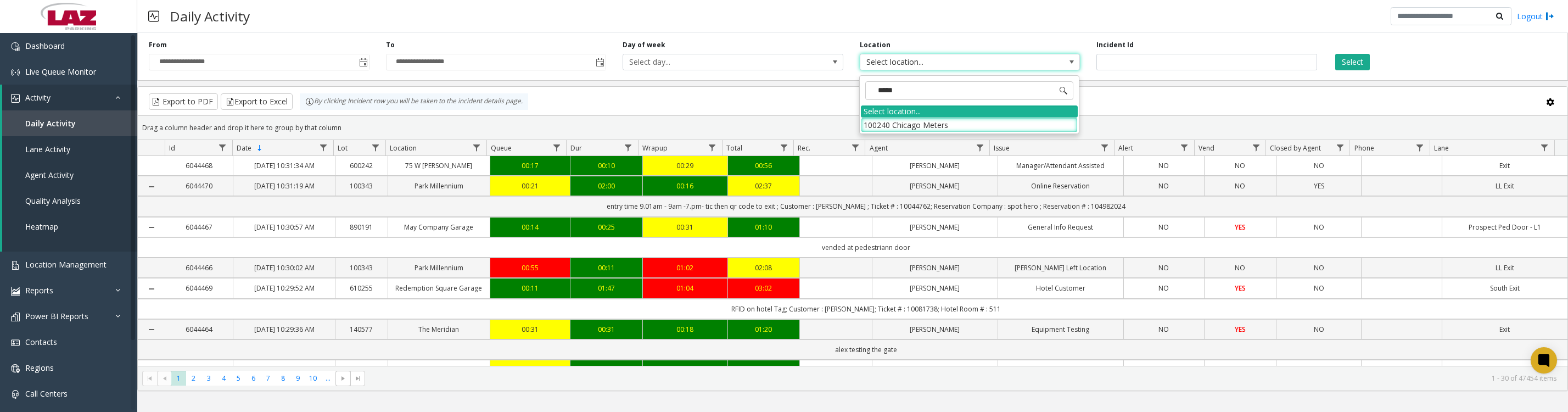
click at [876, 124] on li "100240 Chicago Meters" at bounding box center [969, 125] width 217 height 15
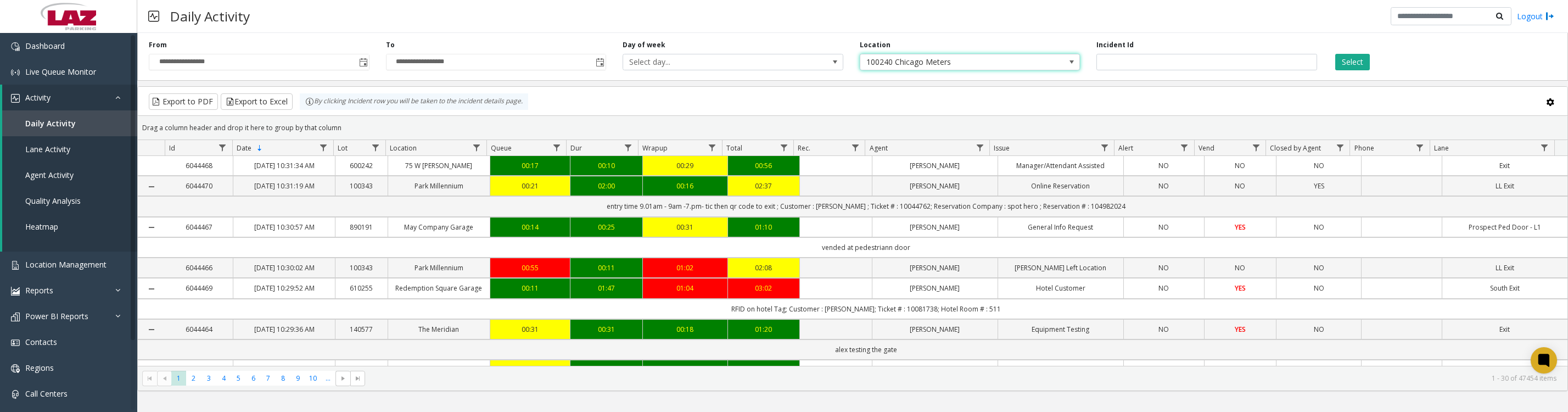
click at [1366, 66] on button "Select" at bounding box center [1352, 62] width 34 height 16
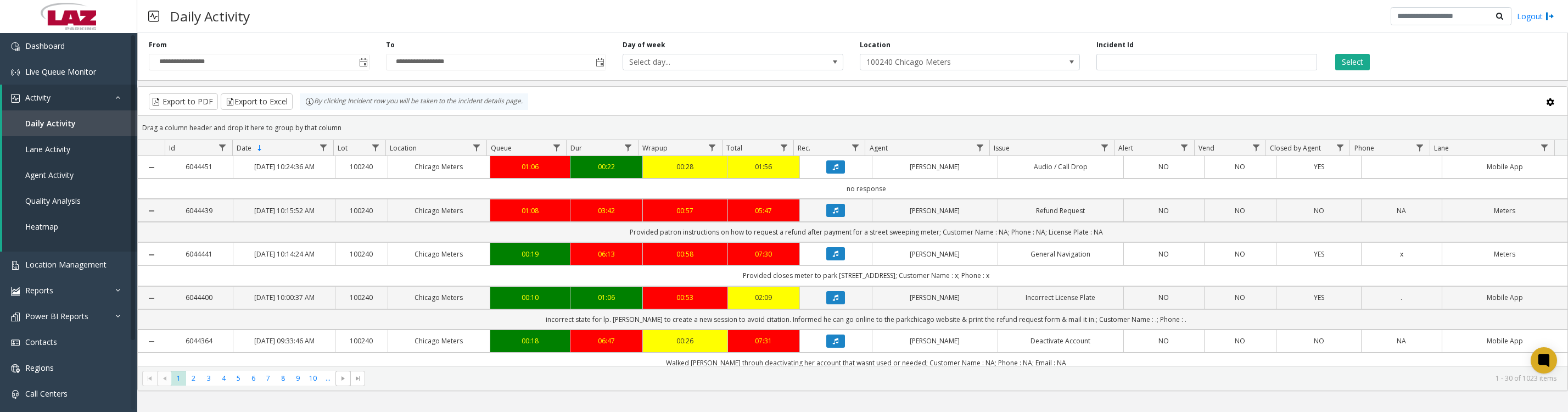
click at [982, 152] on span "Data table" at bounding box center [980, 148] width 9 height 9
click at [991, 207] on input "Agent Filter" at bounding box center [1027, 200] width 94 height 19
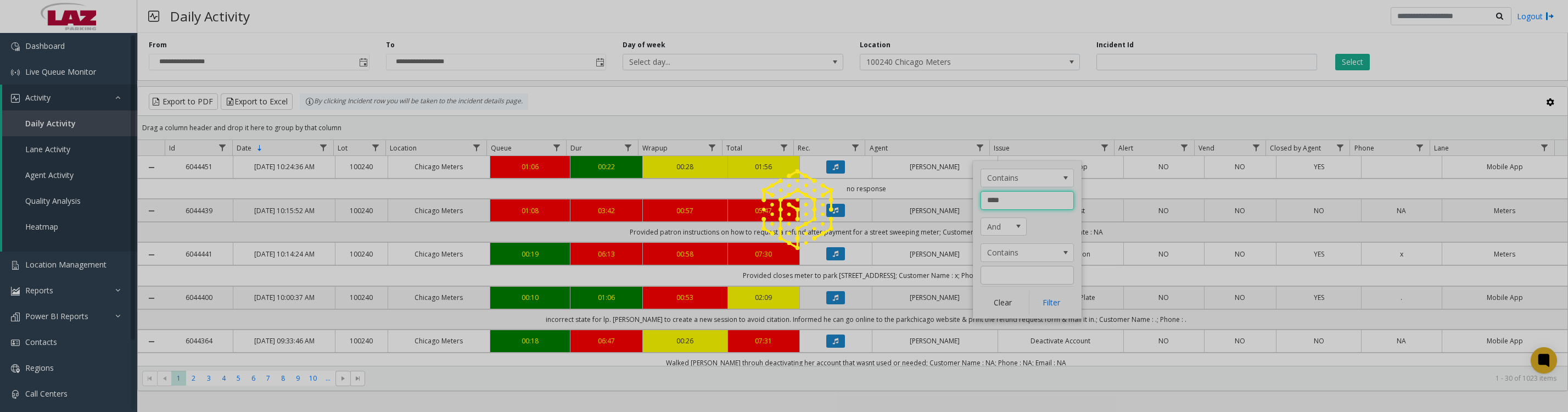
type input "*****"
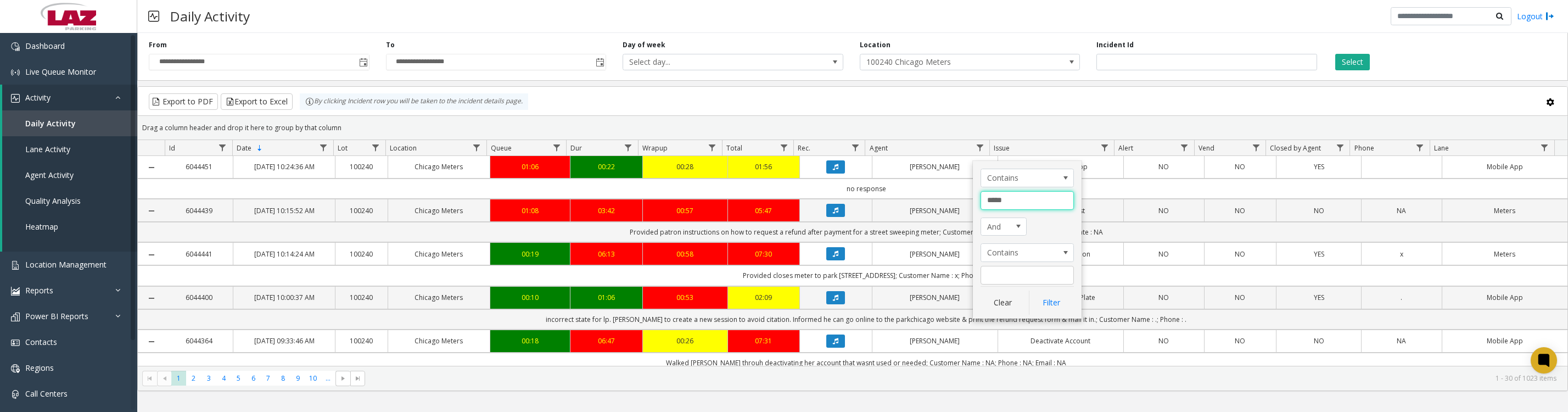
click button "Filter" at bounding box center [1051, 303] width 45 height 24
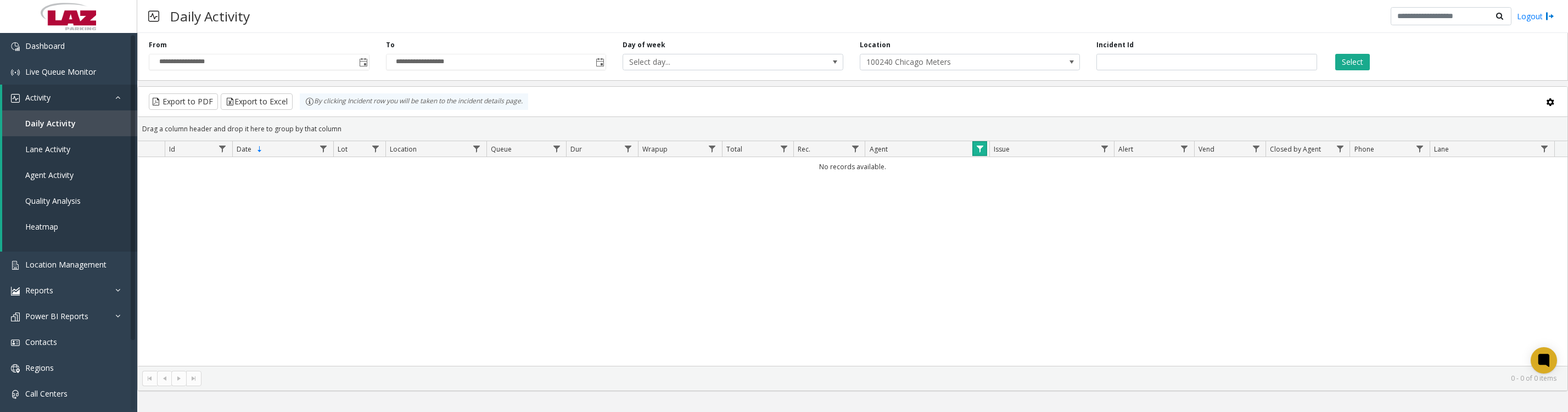
click at [982, 153] on span "Data table" at bounding box center [980, 149] width 9 height 9
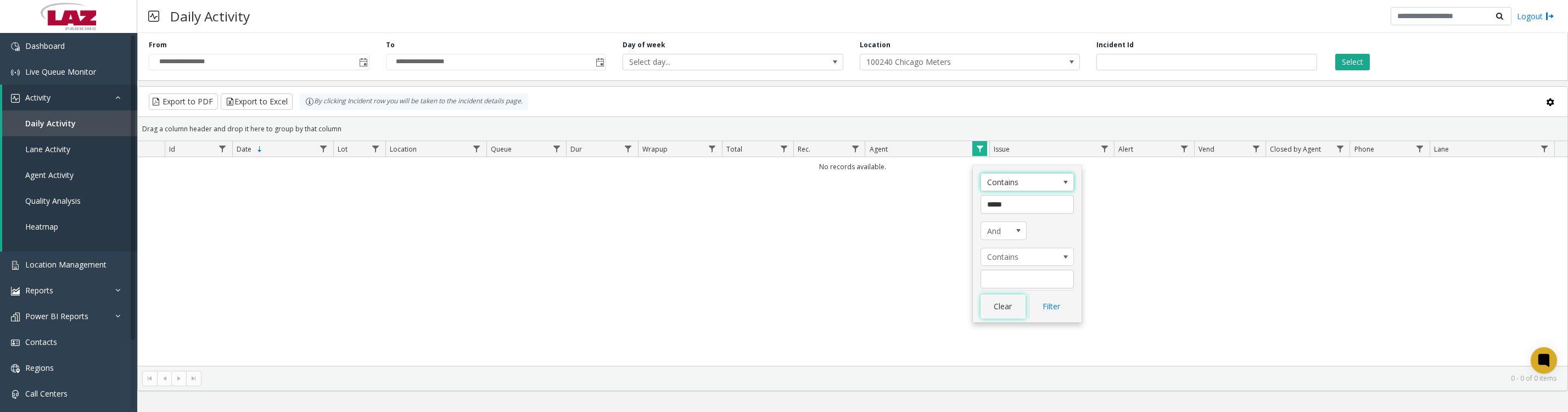
click at [1003, 314] on button "Clear" at bounding box center [1003, 306] width 45 height 24
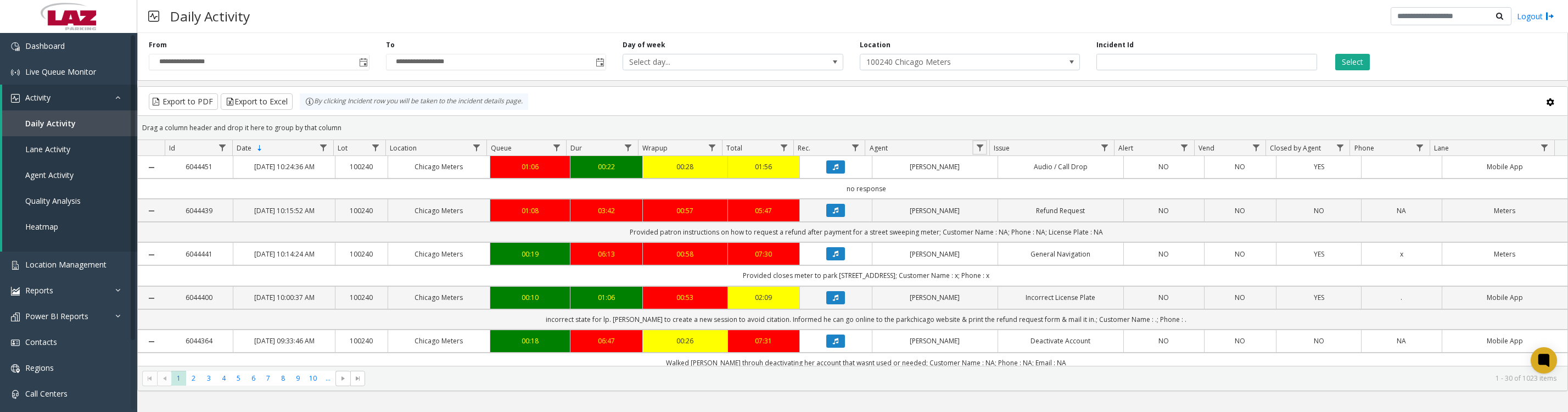
click at [980, 149] on span "Data table" at bounding box center [980, 148] width 9 height 9
click at [1000, 193] on input "Agent Filter" at bounding box center [1027, 200] width 94 height 19
type input "***"
click button "Filter" at bounding box center [1051, 303] width 45 height 24
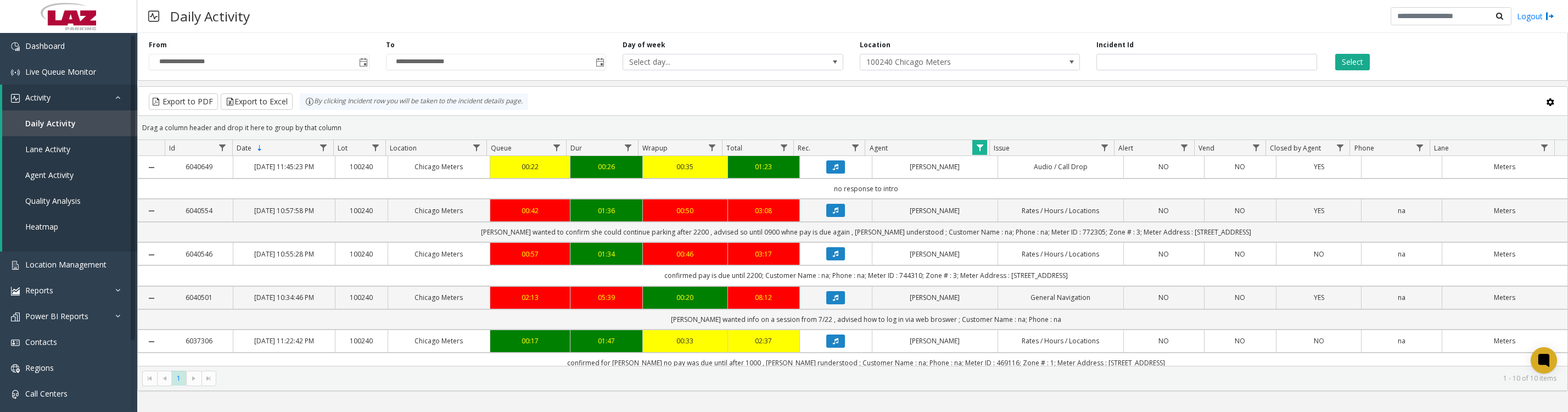
click at [818, 217] on link "Data table" at bounding box center [836, 210] width 58 height 13
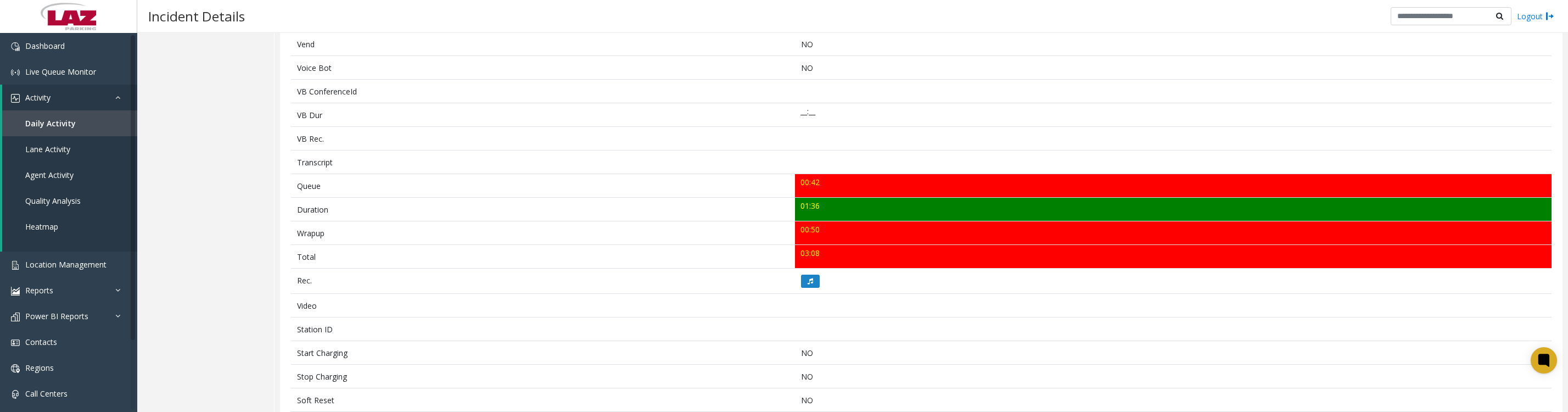
scroll to position [274, 0]
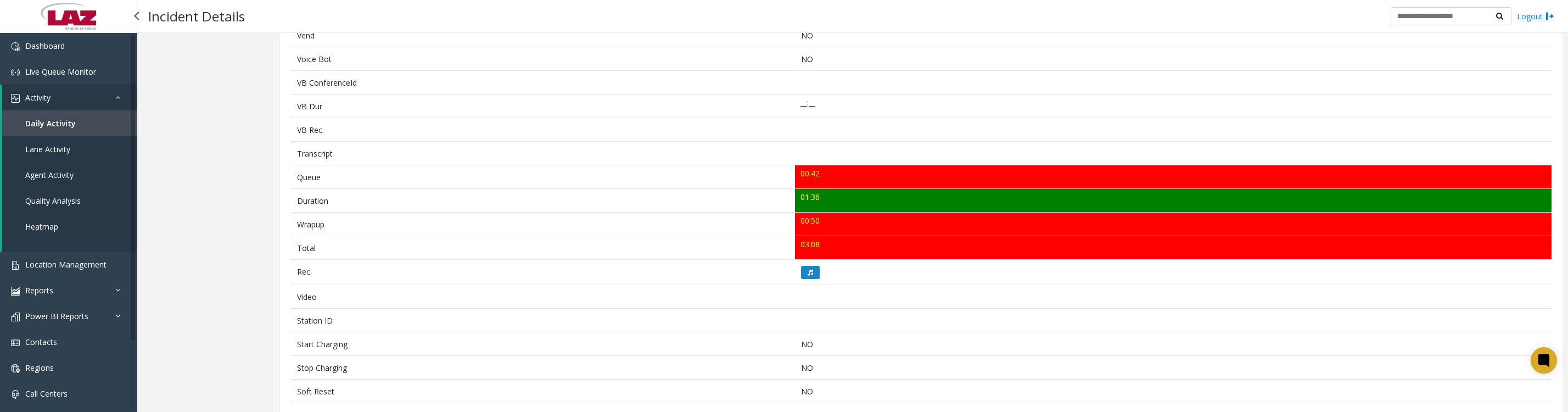
click at [46, 126] on span "Daily Activity" at bounding box center [50, 123] width 51 height 10
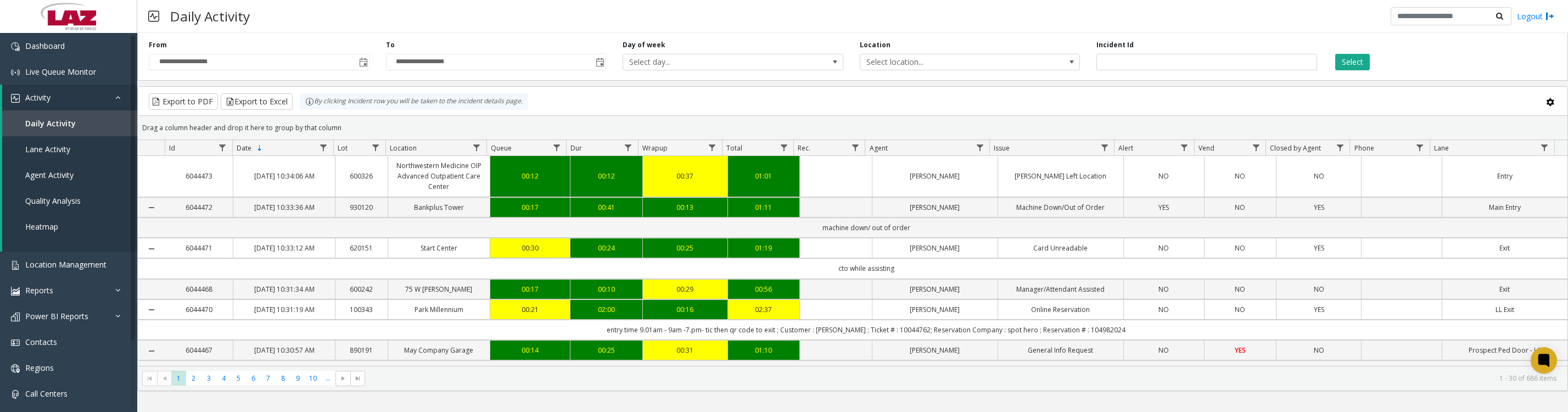
click at [367, 67] on span "Toggle popup" at bounding box center [363, 63] width 9 height 9
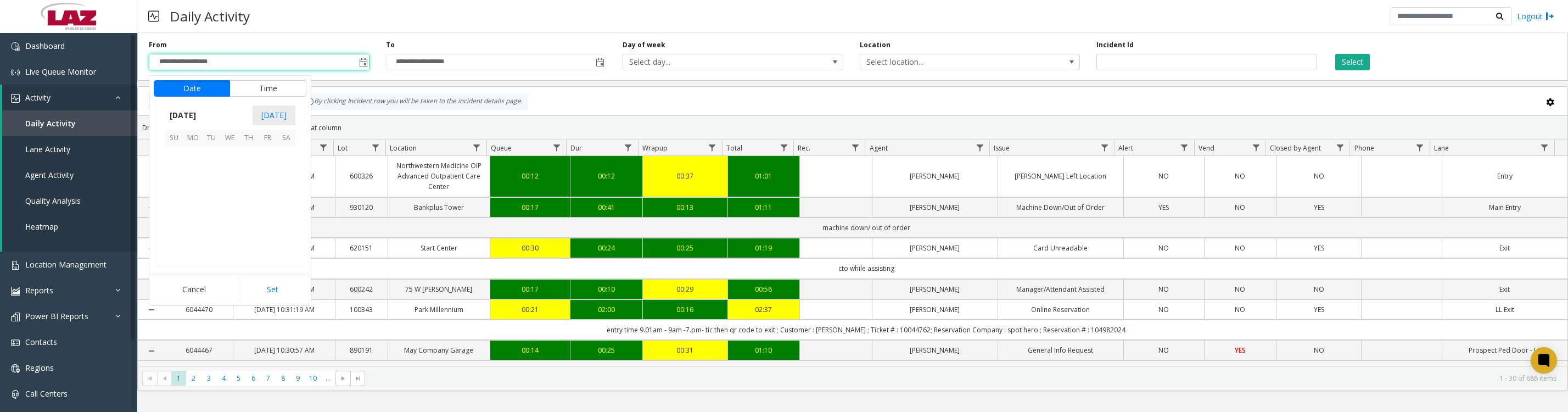
scroll to position [196842, 0]
click at [268, 165] on span "1" at bounding box center [267, 156] width 19 height 19
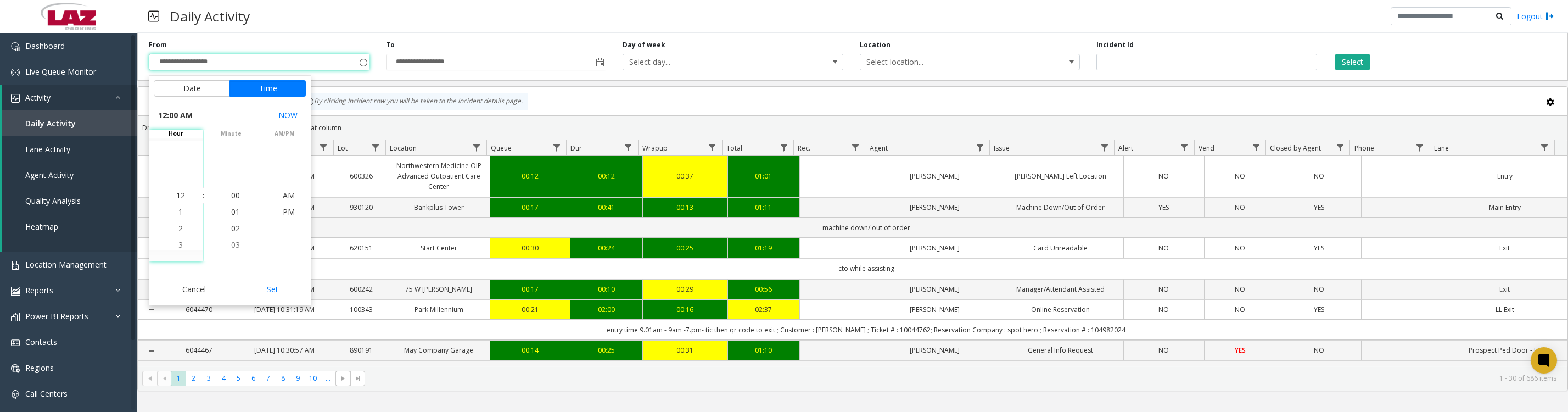
click at [271, 286] on button "Set" at bounding box center [272, 289] width 69 height 24
type input "**********"
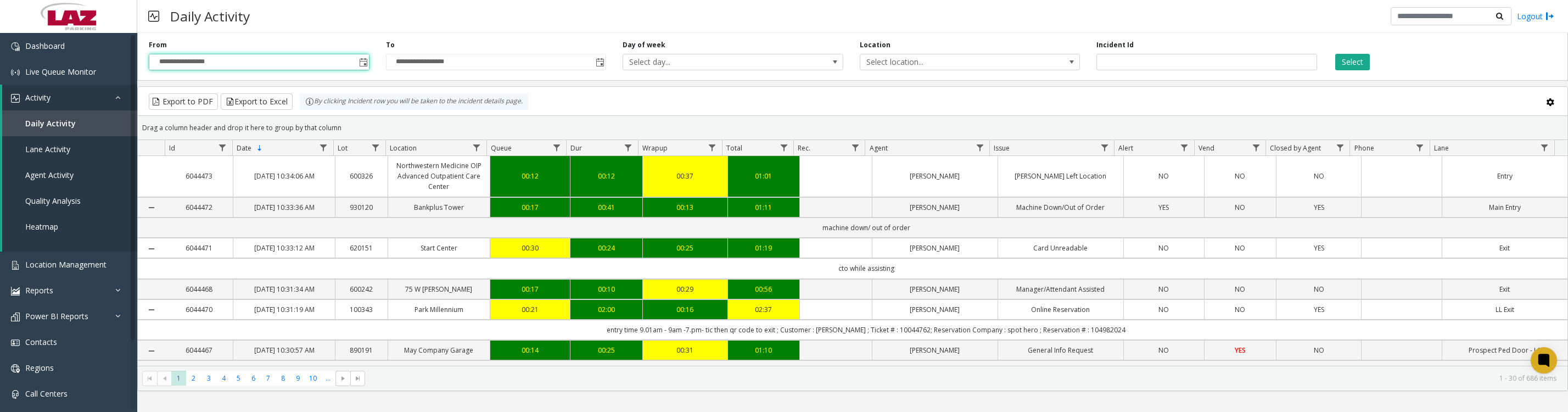
click at [923, 63] on span "Select location..." at bounding box center [948, 62] width 175 height 15
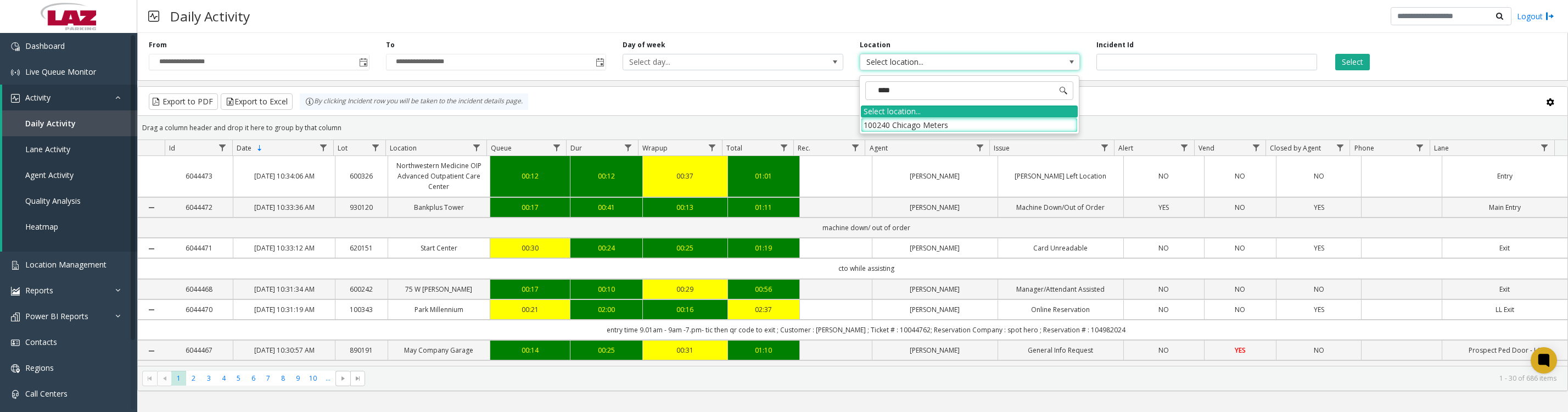
type input "*****"
click at [880, 126] on li "100240 Chicago Meters" at bounding box center [969, 125] width 217 height 15
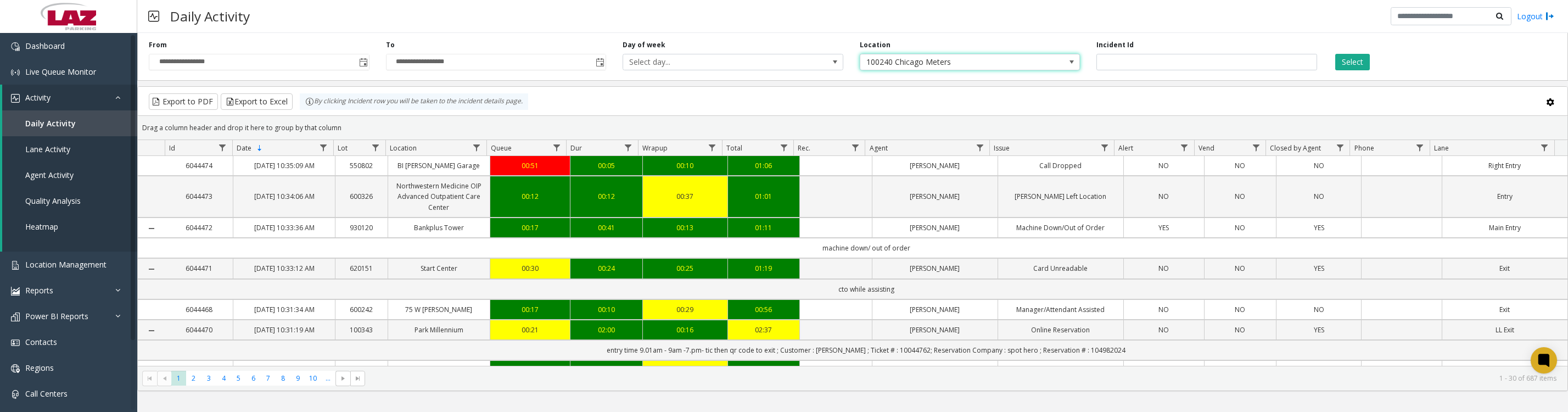
click at [1358, 65] on button "Select" at bounding box center [1352, 62] width 34 height 16
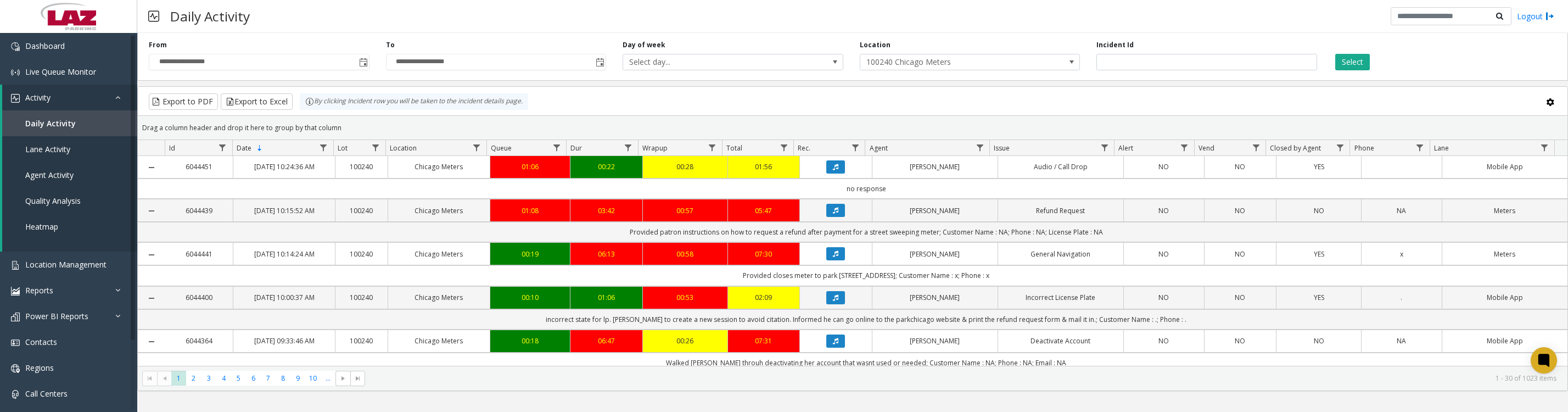
click at [979, 152] on span "Data table" at bounding box center [980, 148] width 9 height 9
click at [1004, 196] on input "Agent Filter" at bounding box center [1027, 200] width 94 height 19
type input "***"
click button "Filter" at bounding box center [1051, 303] width 45 height 24
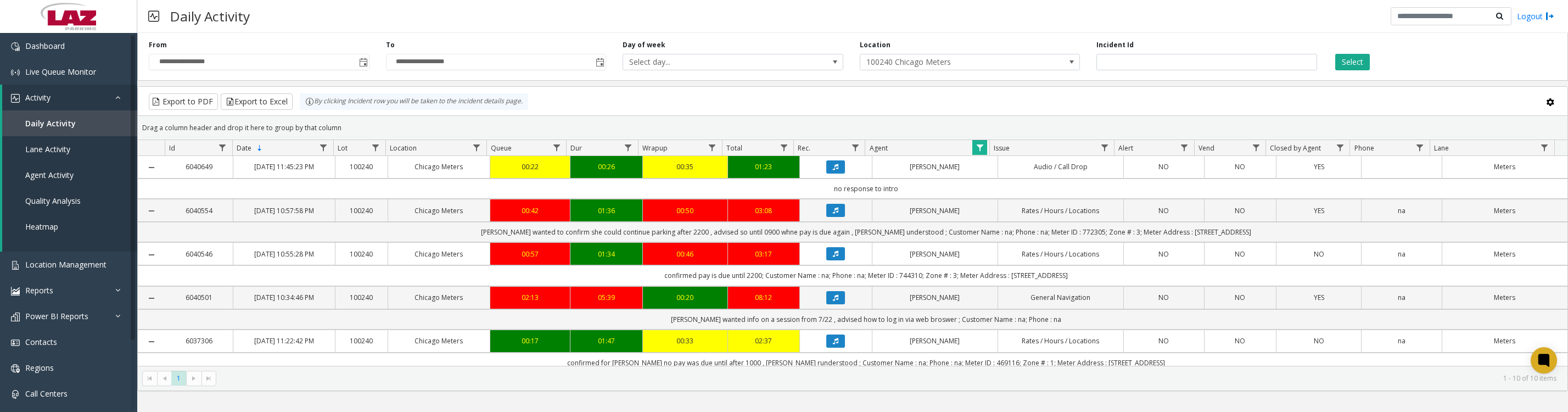
click at [833, 213] on icon "Data table" at bounding box center [835, 211] width 5 height 7
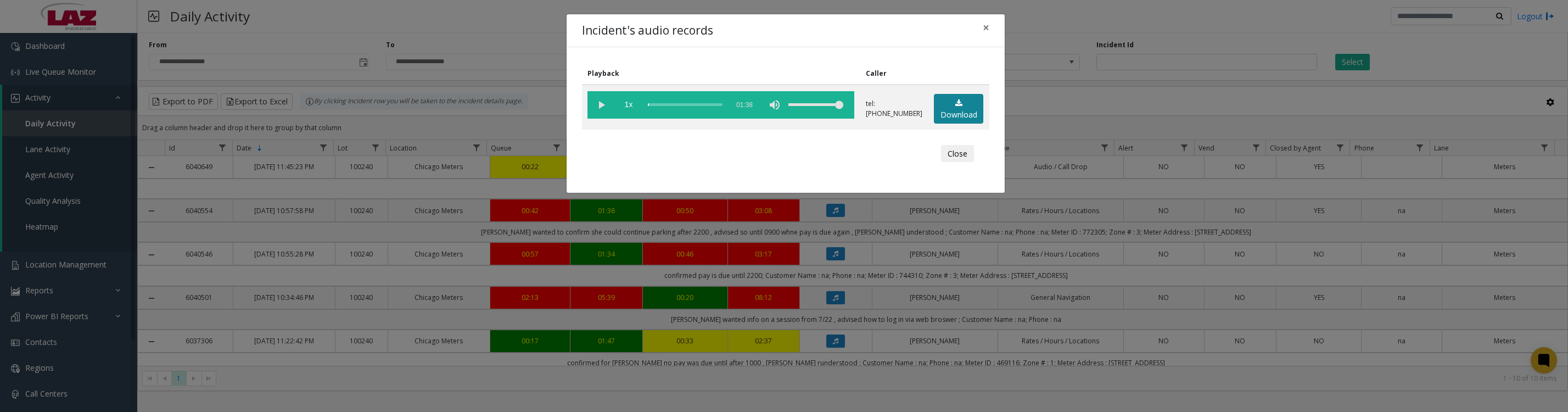
click at [956, 120] on link "Download" at bounding box center [958, 108] width 49 height 30
click at [600, 110] on vg-play-pause at bounding box center [601, 105] width 28 height 28
drag, startPoint x: 953, startPoint y: 160, endPoint x: 1005, endPoint y: 166, distance: 52.3
click at [953, 160] on button "Close" at bounding box center [957, 154] width 33 height 17
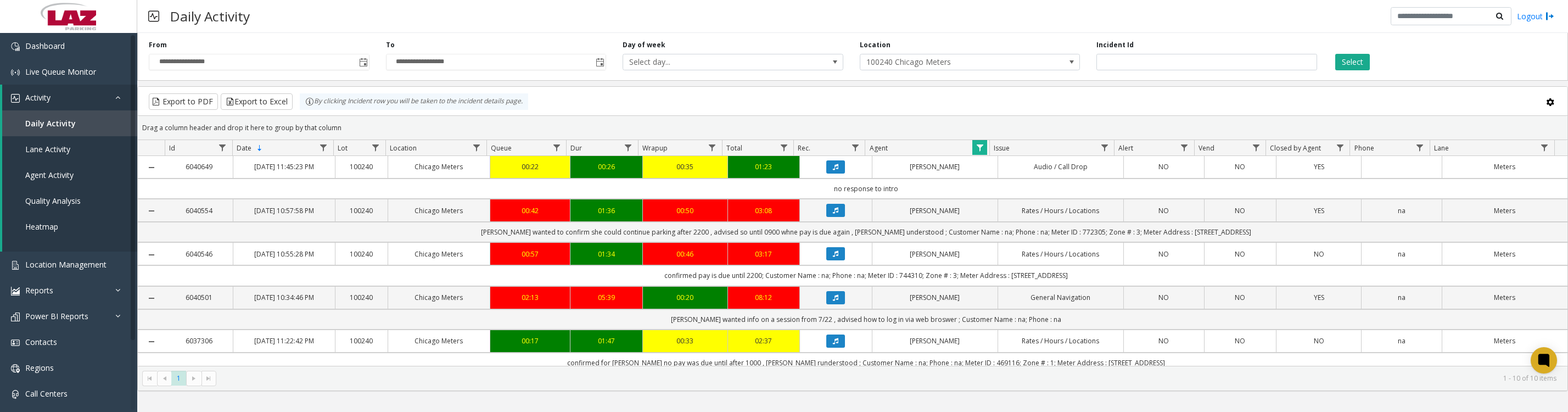
click at [833, 301] on icon "Data table" at bounding box center [835, 298] width 5 height 7
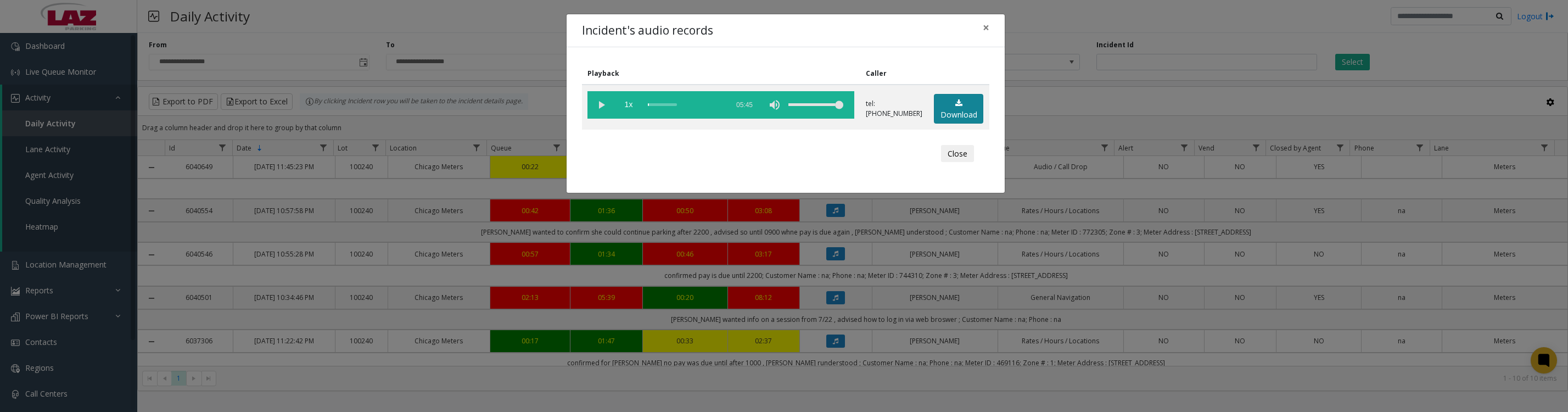
click at [944, 118] on link "Download" at bounding box center [958, 108] width 49 height 30
drag, startPoint x: 596, startPoint y: 111, endPoint x: 657, endPoint y: 241, distance: 143.6
click at [596, 111] on vg-play-pause at bounding box center [601, 105] width 28 height 28
click at [950, 163] on button "Close" at bounding box center [957, 154] width 33 height 17
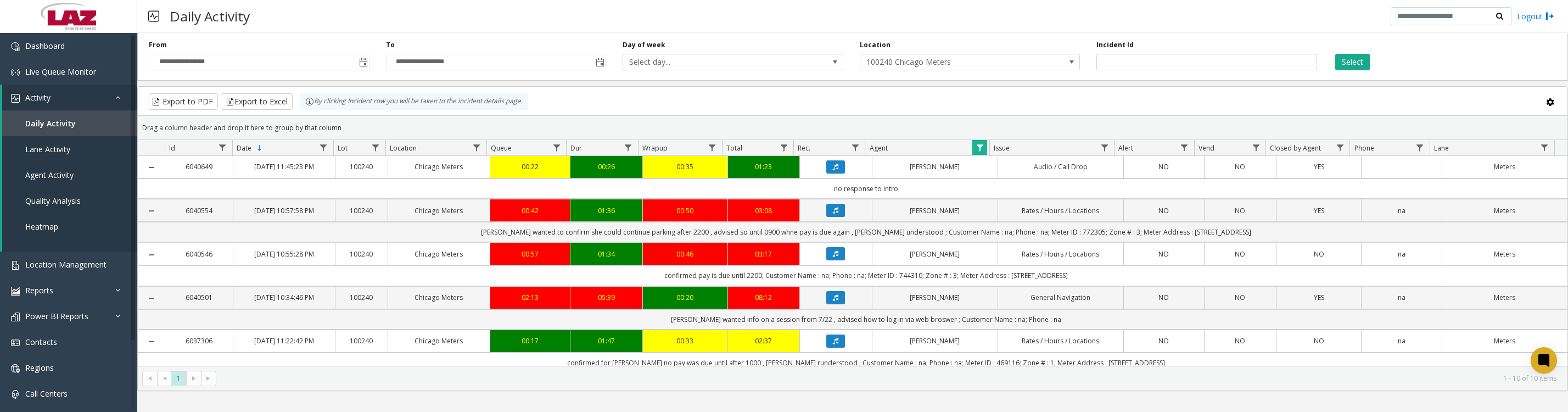
drag, startPoint x: 1074, startPoint y: 66, endPoint x: 1090, endPoint y: 97, distance: 34.9
click at [1074, 66] on span at bounding box center [1072, 62] width 9 height 9
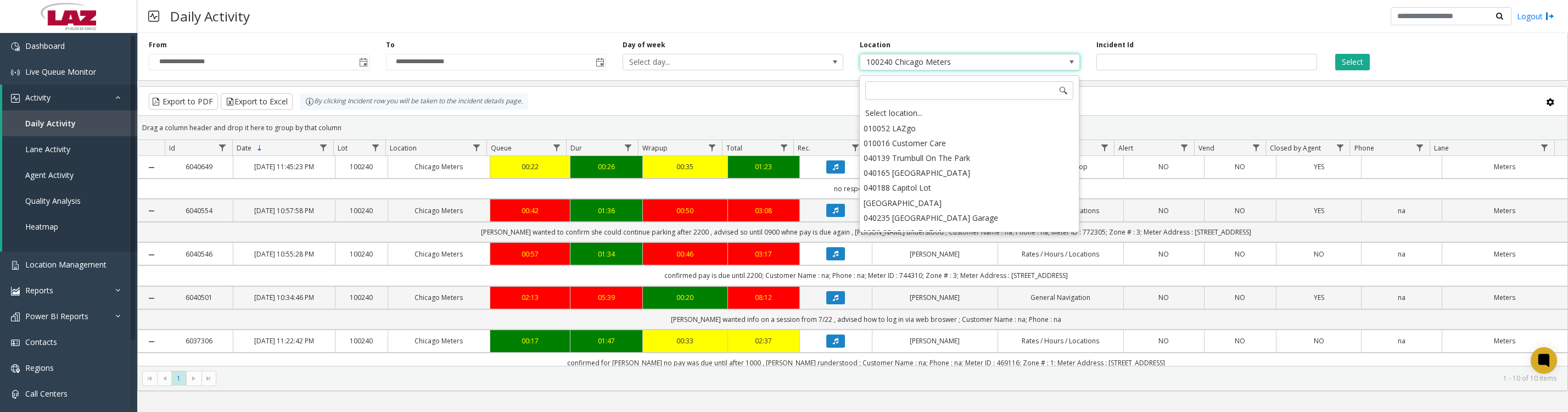
scroll to position [8778, 0]
click at [901, 114] on div "Select location..." at bounding box center [969, 114] width 217 height 15
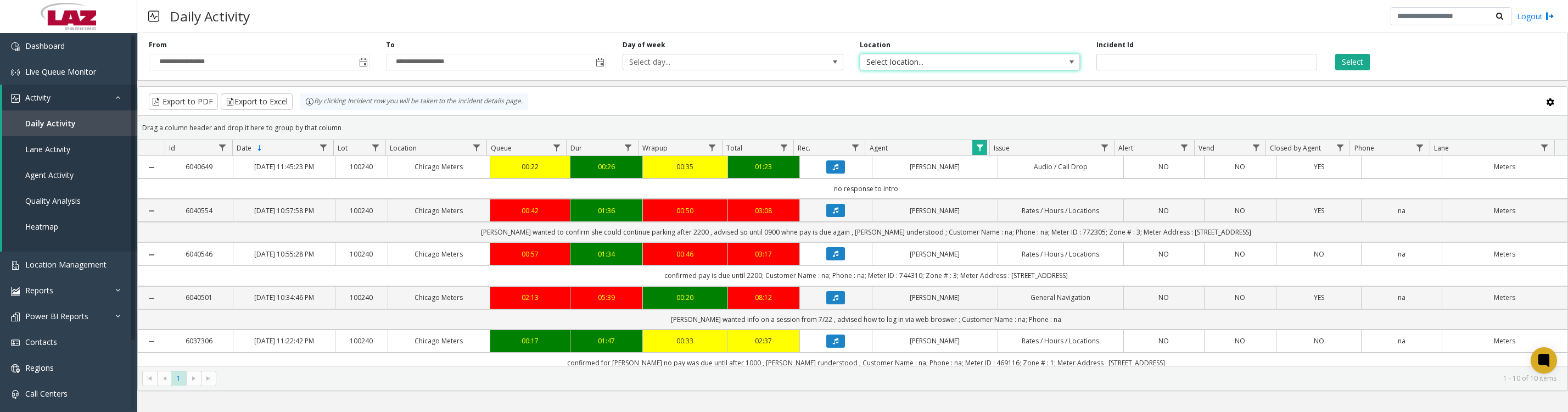
click at [1361, 66] on button "Select" at bounding box center [1352, 62] width 34 height 16
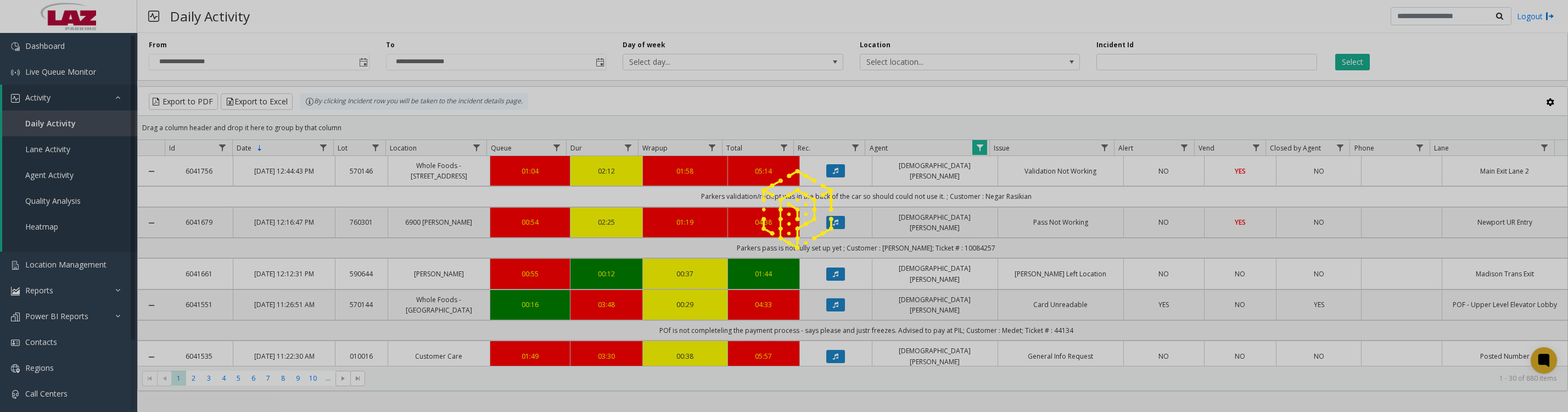
click at [982, 155] on div at bounding box center [784, 206] width 1568 height 412
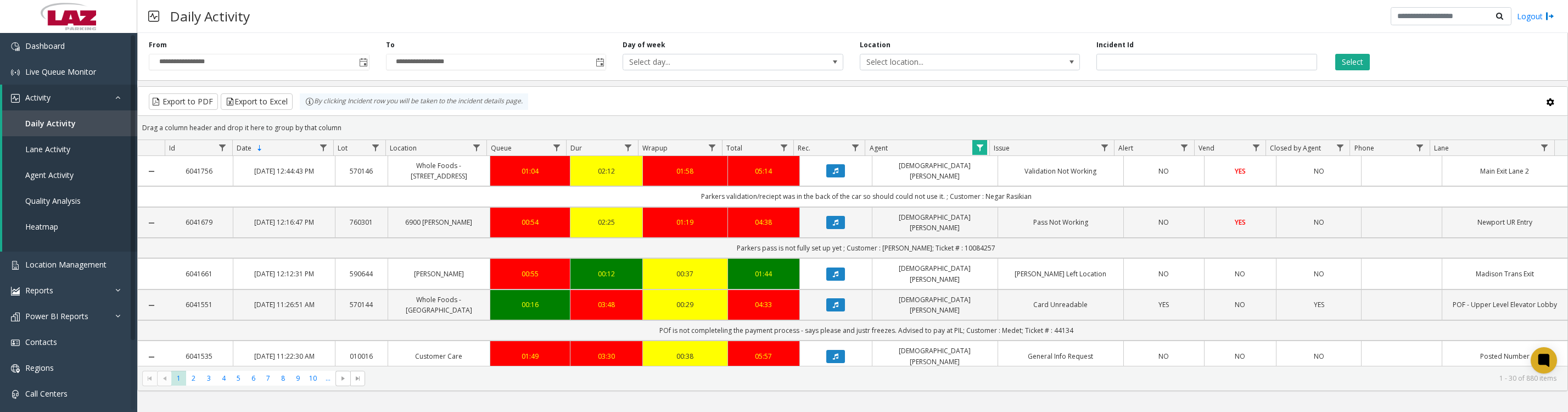
click at [981, 152] on span "Data table" at bounding box center [980, 148] width 9 height 9
click at [995, 307] on button "Clear" at bounding box center [1003, 303] width 45 height 24
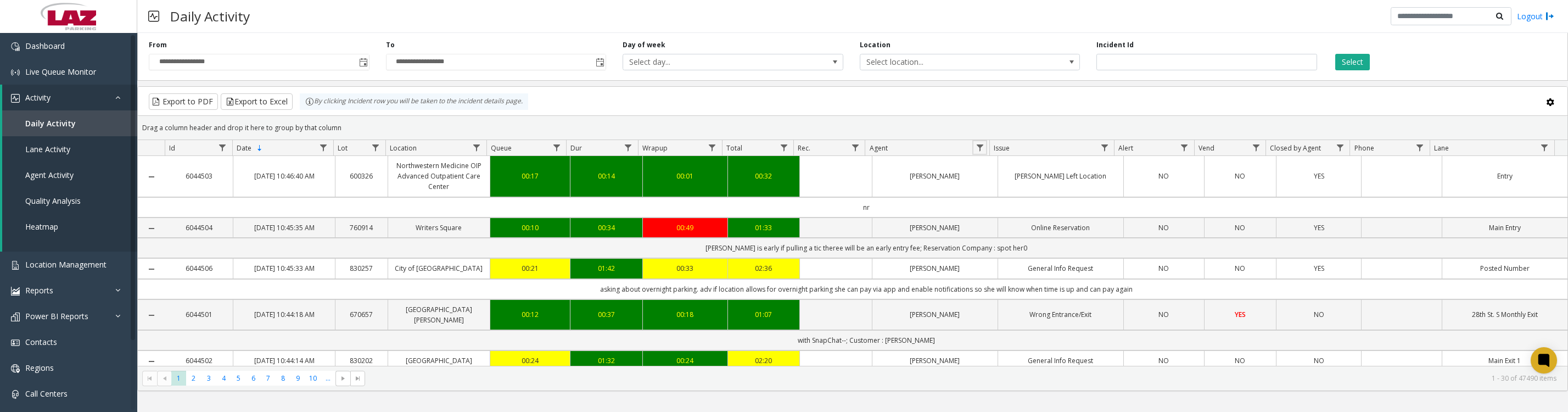
click at [979, 152] on span "Data table" at bounding box center [980, 148] width 9 height 9
click at [1012, 201] on input "Agent Filter" at bounding box center [1027, 200] width 94 height 19
type input "******"
click button "Filter" at bounding box center [1051, 303] width 45 height 24
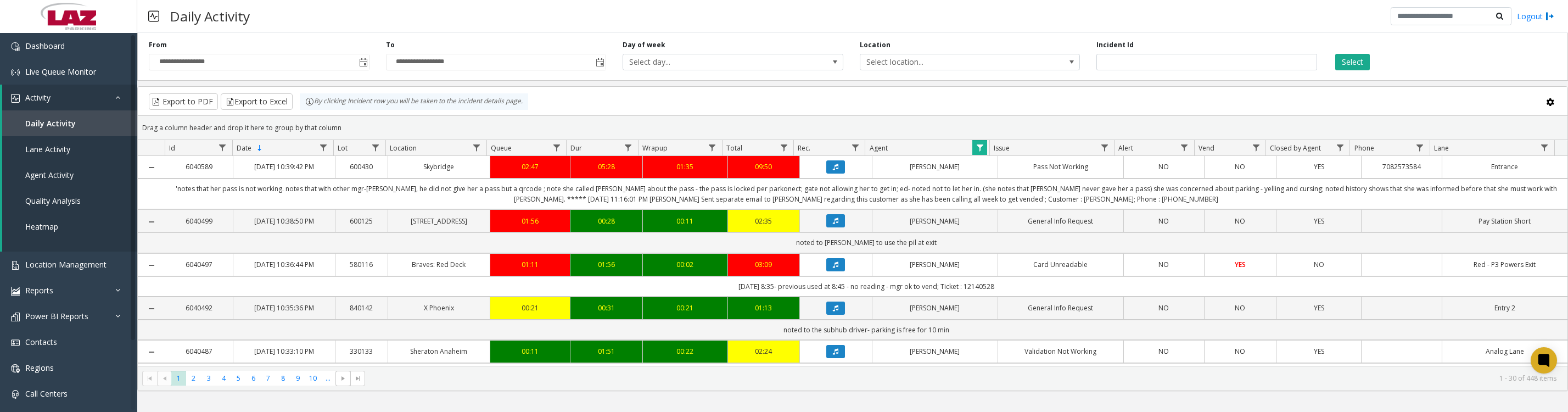
click at [833, 224] on icon "Data table" at bounding box center [835, 221] width 5 height 7
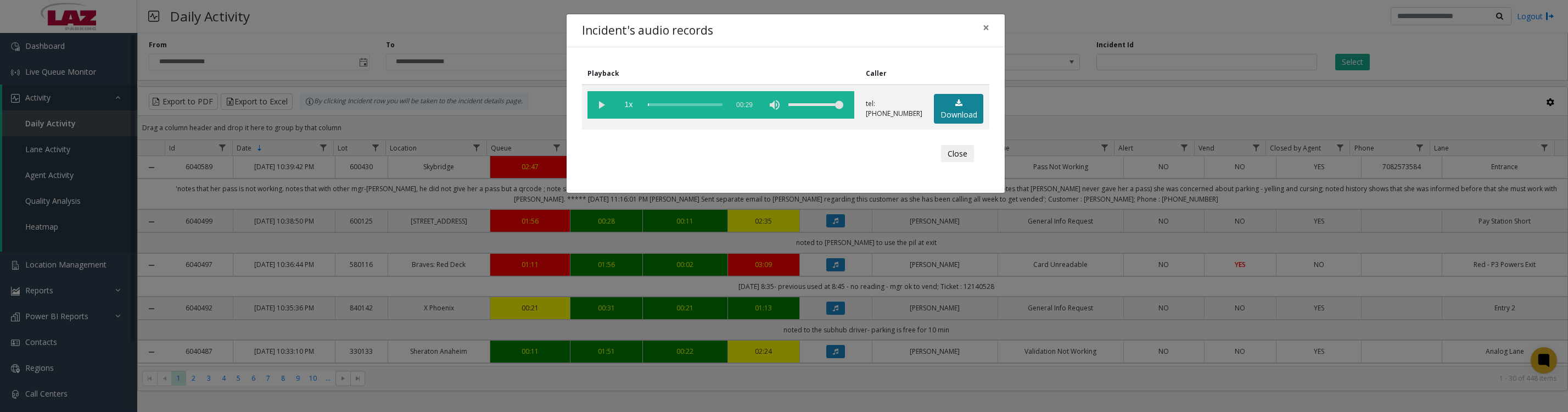
click at [968, 122] on link "Download" at bounding box center [958, 108] width 49 height 30
click at [605, 108] on vg-play-pause at bounding box center [601, 105] width 28 height 28
click at [947, 163] on button "Close" at bounding box center [957, 154] width 33 height 17
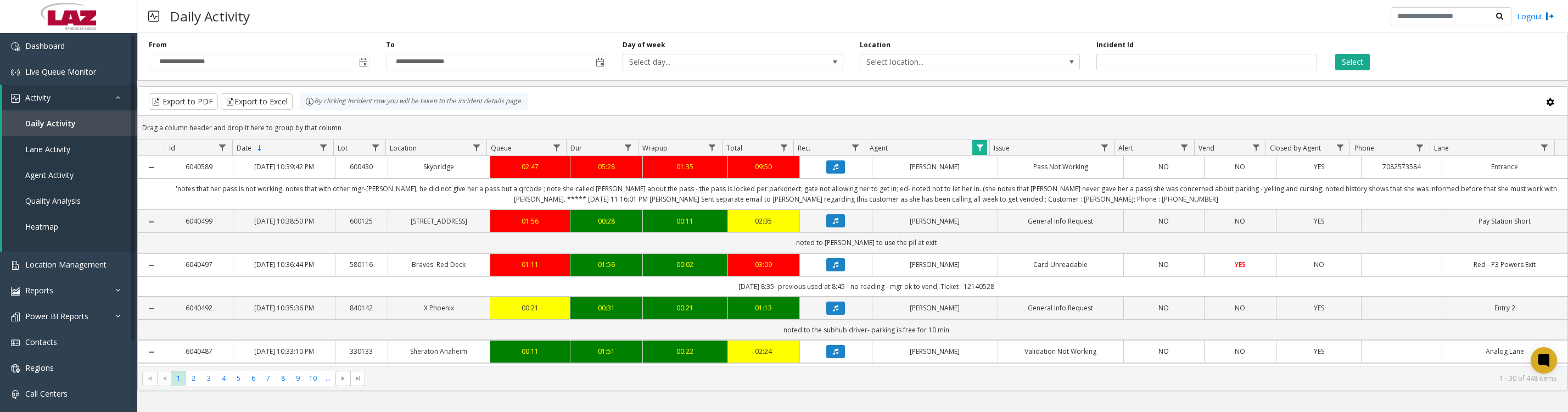
click at [833, 268] on icon "Data table" at bounding box center [835, 265] width 5 height 7
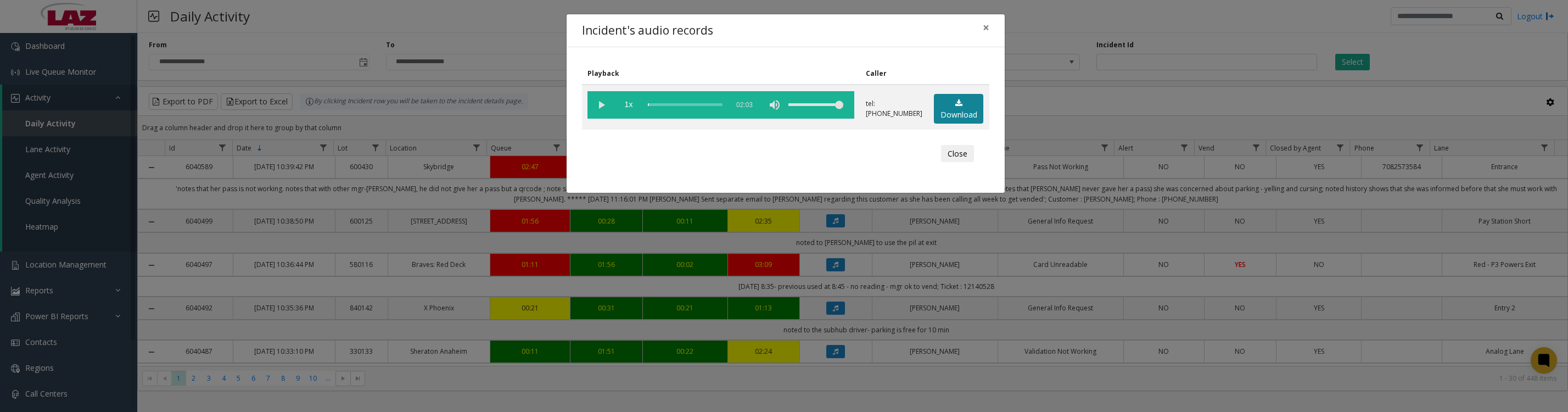
click at [959, 113] on link "Download" at bounding box center [958, 108] width 49 height 30
click at [604, 106] on vg-play-pause at bounding box center [601, 105] width 28 height 28
click at [966, 160] on button "Close" at bounding box center [957, 154] width 33 height 17
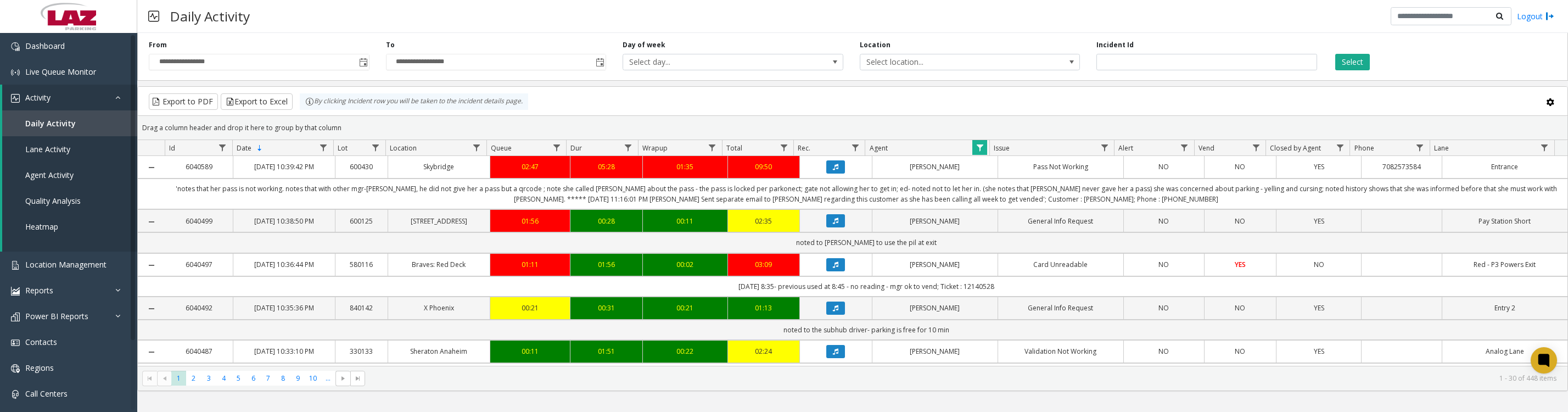
scroll to position [138, 0]
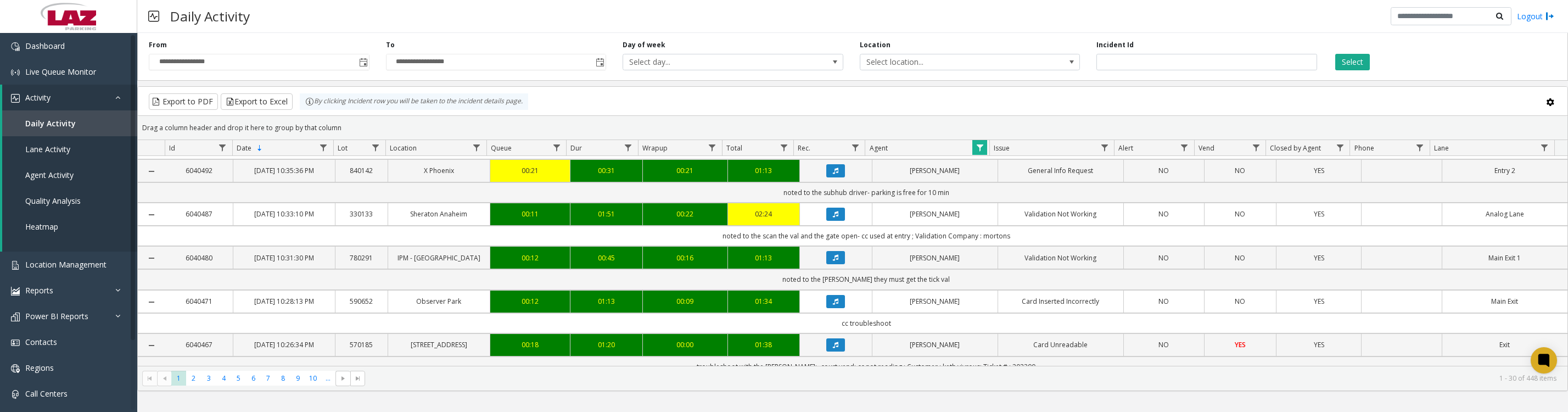
click at [833, 174] on icon "Data table" at bounding box center [835, 171] width 5 height 7
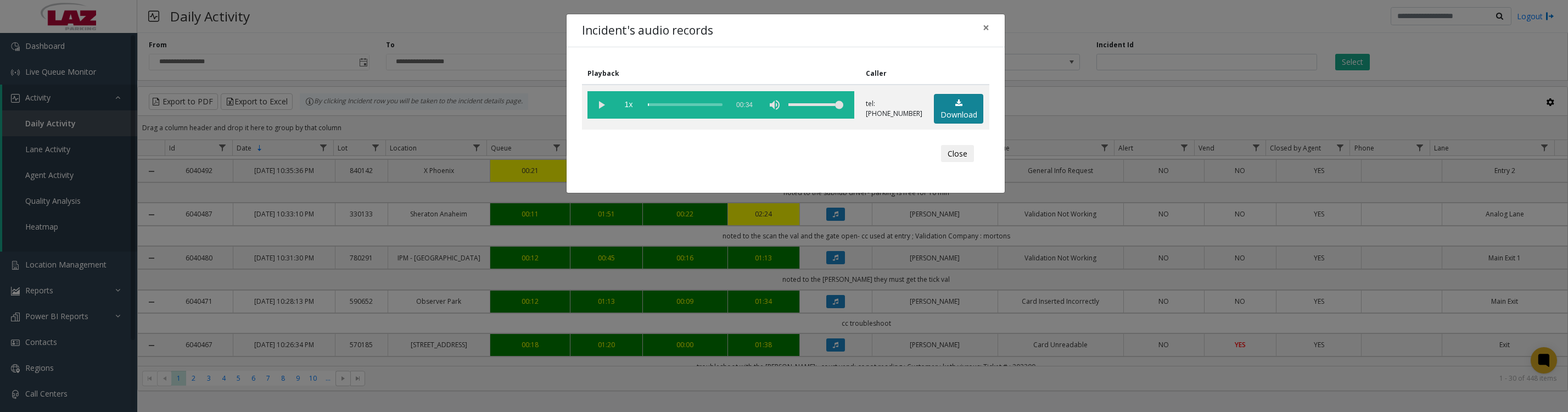
click at [950, 118] on link "Download" at bounding box center [958, 108] width 49 height 30
click at [599, 108] on vg-play-pause at bounding box center [601, 105] width 28 height 28
click at [963, 163] on button "Close" at bounding box center [957, 154] width 33 height 17
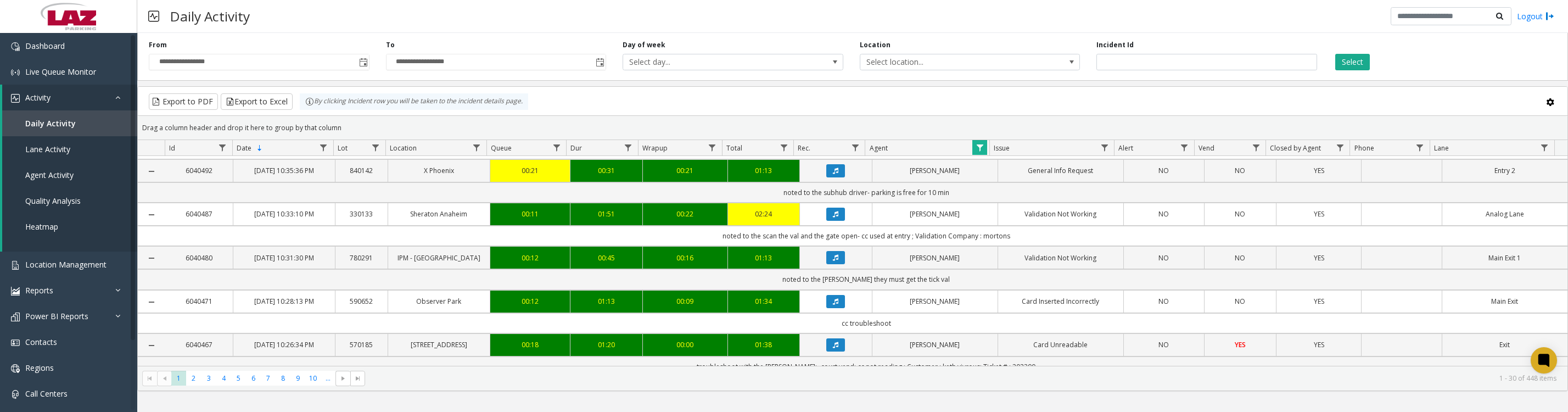
click at [977, 152] on span "Data table" at bounding box center [980, 148] width 9 height 9
click at [1022, 305] on button "Clear" at bounding box center [1003, 303] width 45 height 24
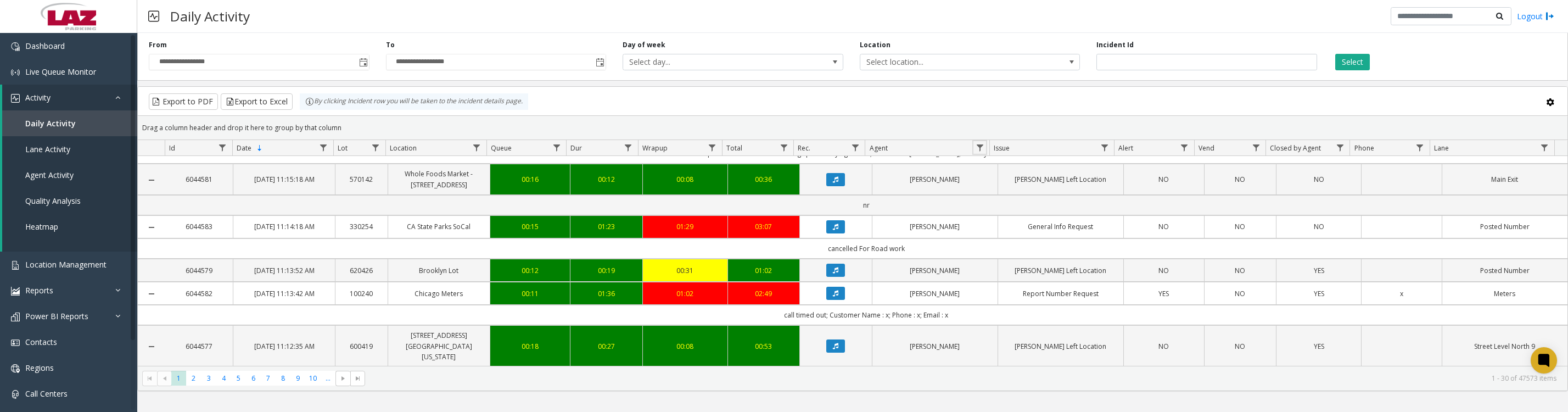
click at [974, 155] on link "Data table" at bounding box center [980, 147] width 15 height 15
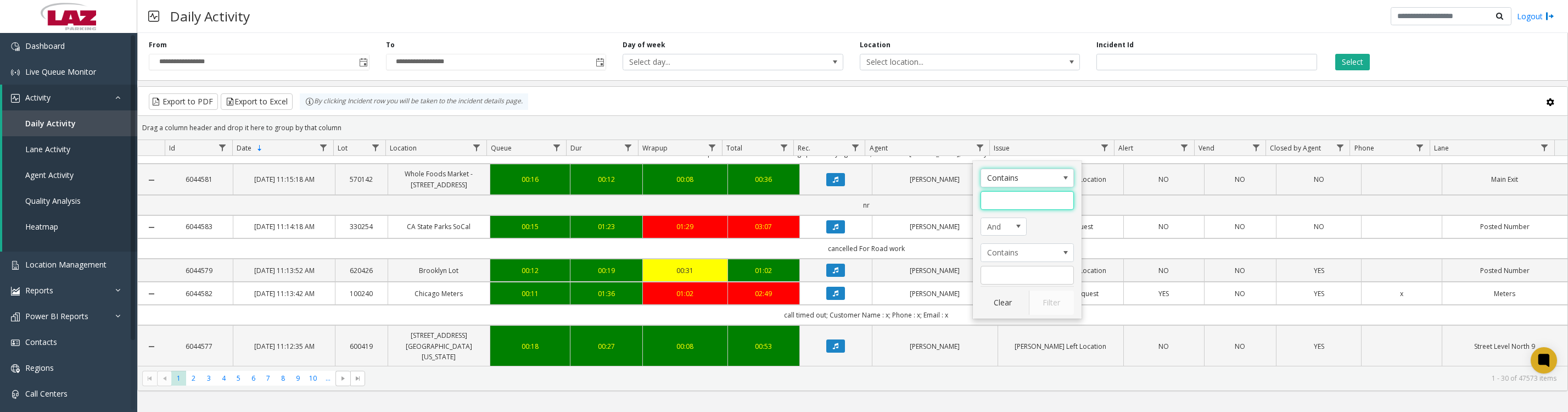
click at [999, 209] on input "Agent Filter" at bounding box center [1027, 200] width 94 height 19
type input "*****"
click button "Filter" at bounding box center [1051, 303] width 45 height 24
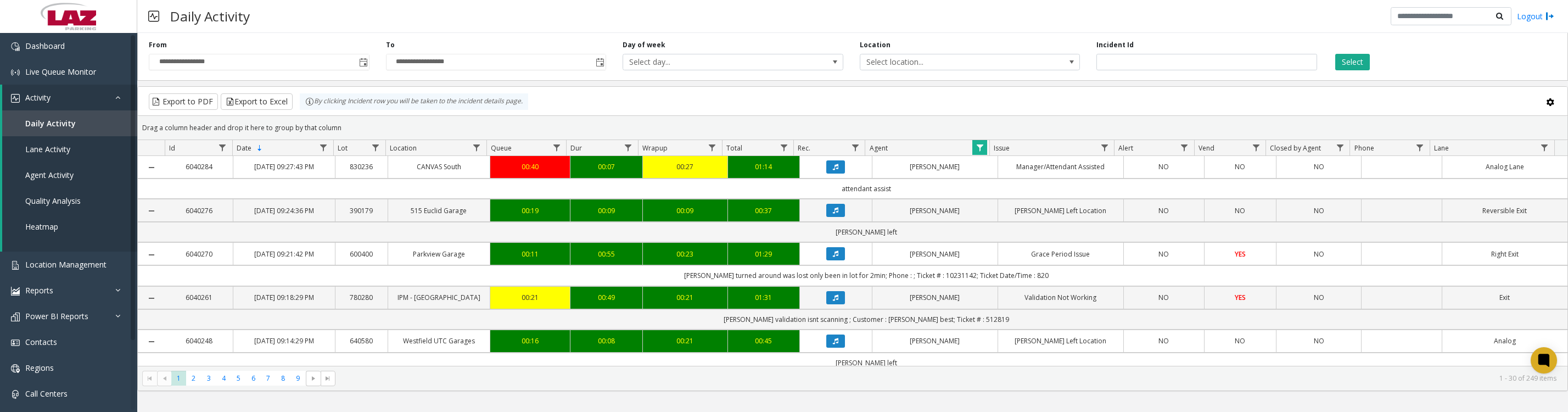
click at [833, 257] on icon "Data table" at bounding box center [835, 254] width 5 height 7
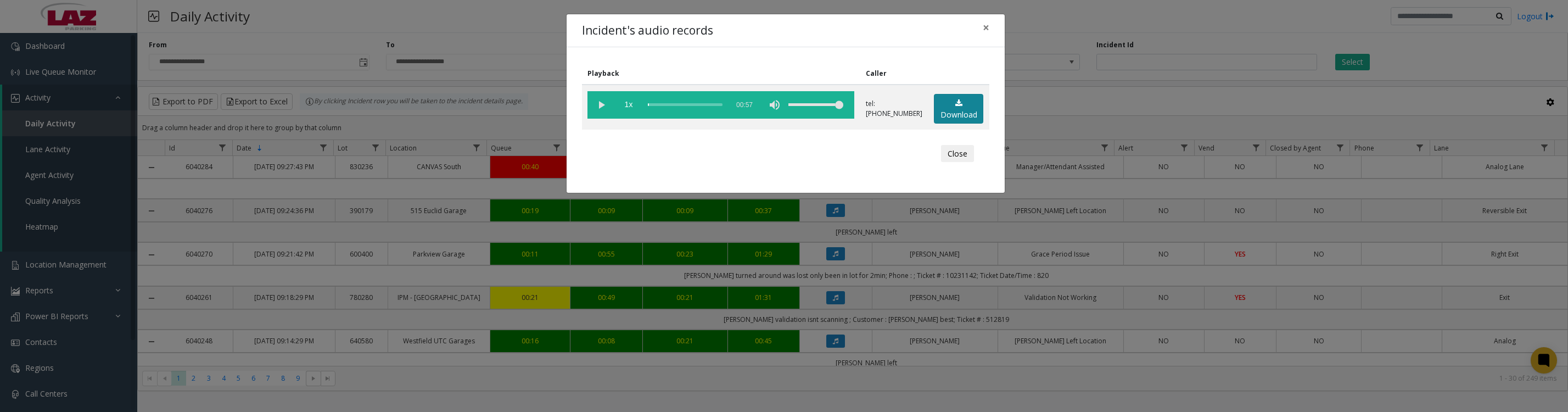
click at [962, 124] on link "Download" at bounding box center [958, 108] width 49 height 30
click at [600, 106] on vg-play-pause at bounding box center [601, 105] width 28 height 28
click at [957, 163] on button "Close" at bounding box center [957, 154] width 33 height 17
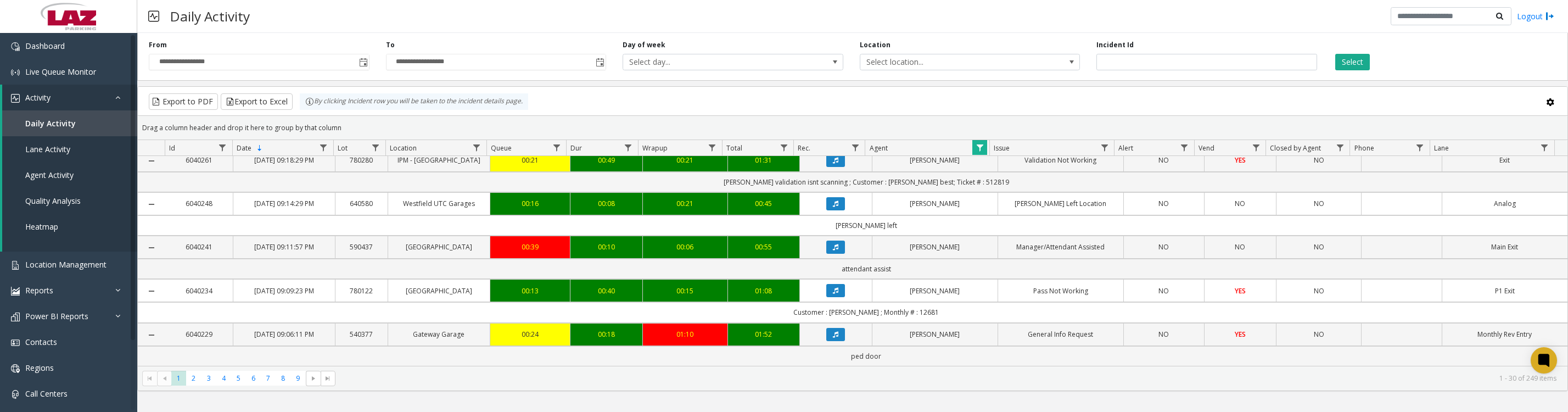
scroll to position [274, 0]
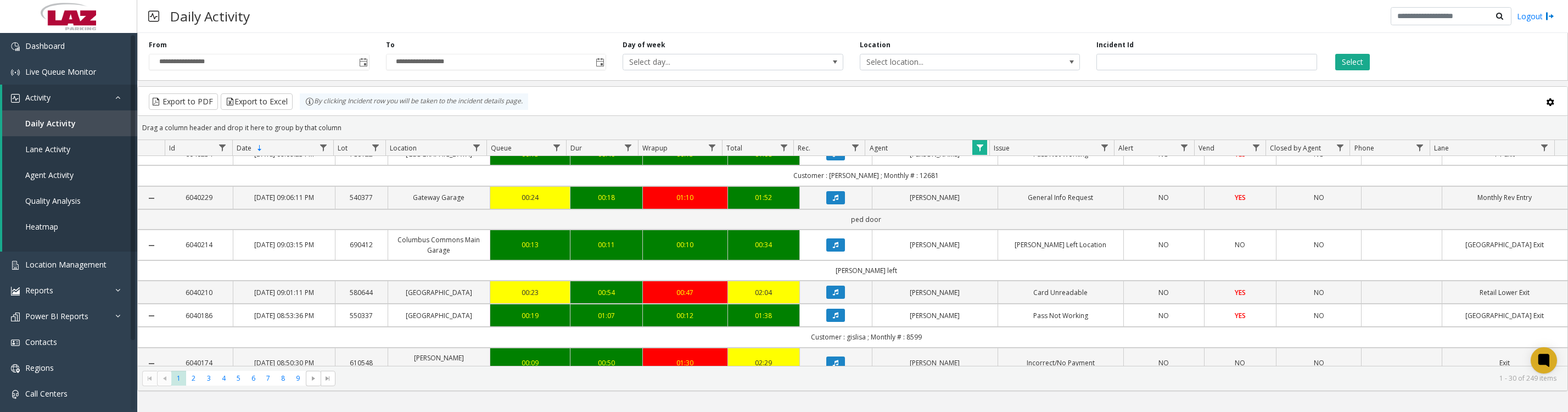
click at [833, 157] on icon "Data table" at bounding box center [835, 154] width 5 height 7
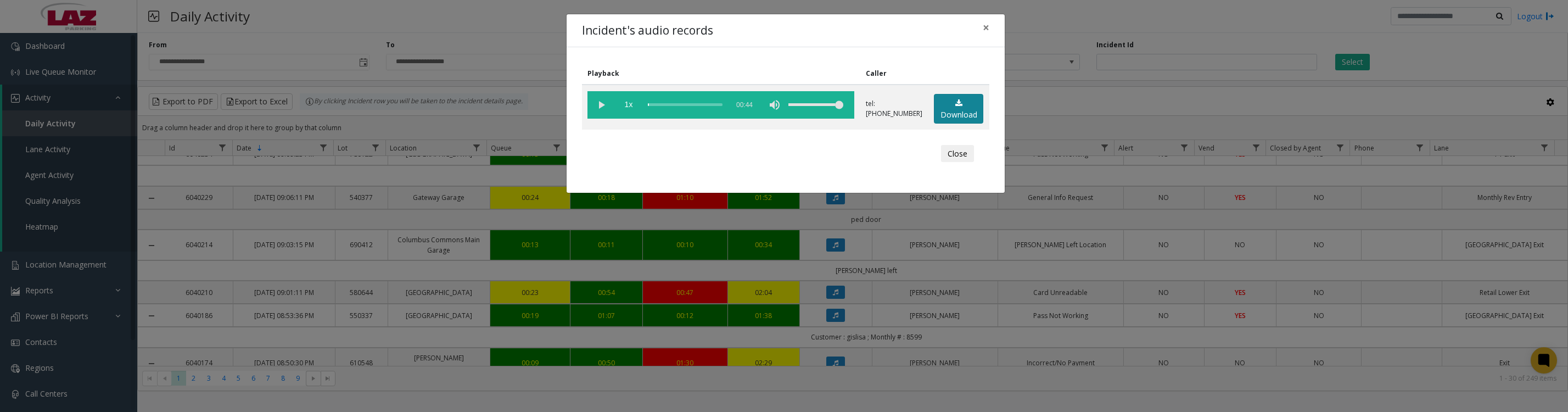
click at [960, 114] on link "Download" at bounding box center [958, 108] width 49 height 30
click at [594, 109] on vg-play-pause at bounding box center [601, 105] width 28 height 28
click at [956, 163] on button "Close" at bounding box center [957, 154] width 33 height 17
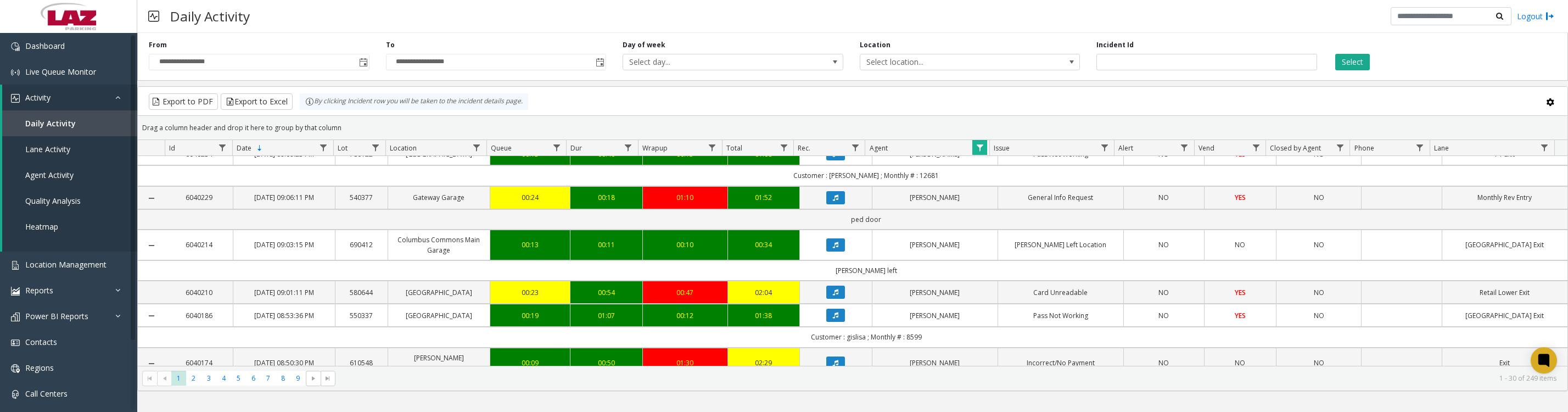
scroll to position [412, 0]
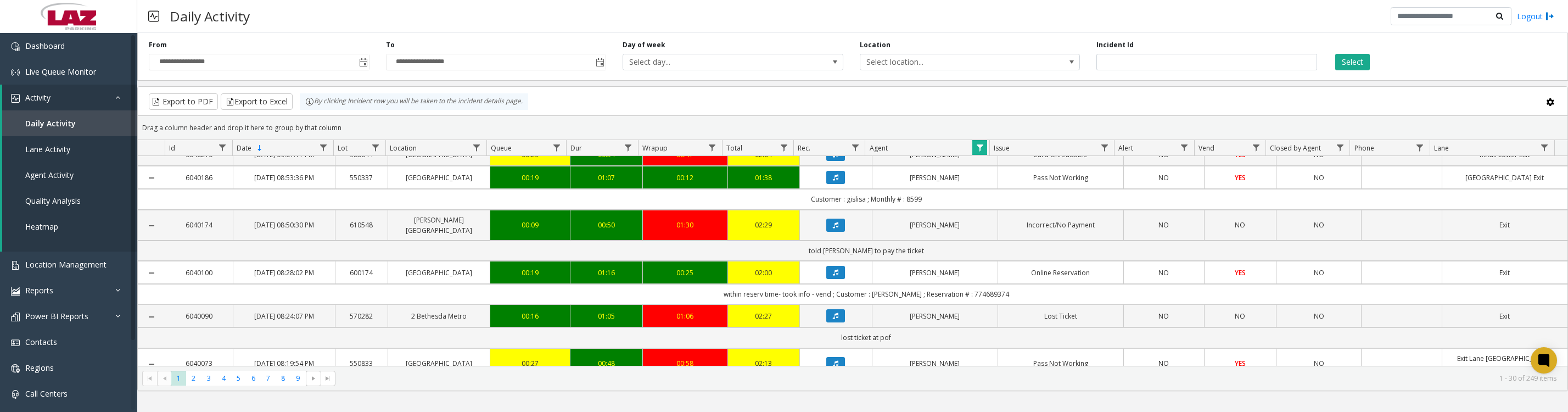
click at [833, 229] on icon "Data table" at bounding box center [835, 225] width 5 height 7
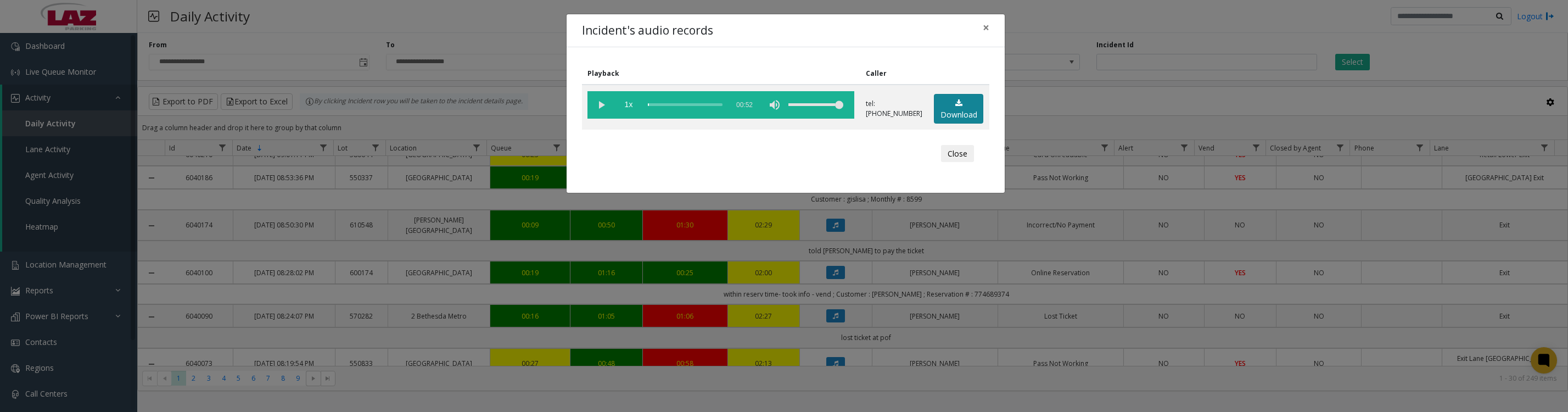
click at [947, 112] on link "Download" at bounding box center [958, 108] width 49 height 30
click at [600, 110] on vg-play-pause at bounding box center [601, 105] width 28 height 28
